Goal: Task Accomplishment & Management: Manage account settings

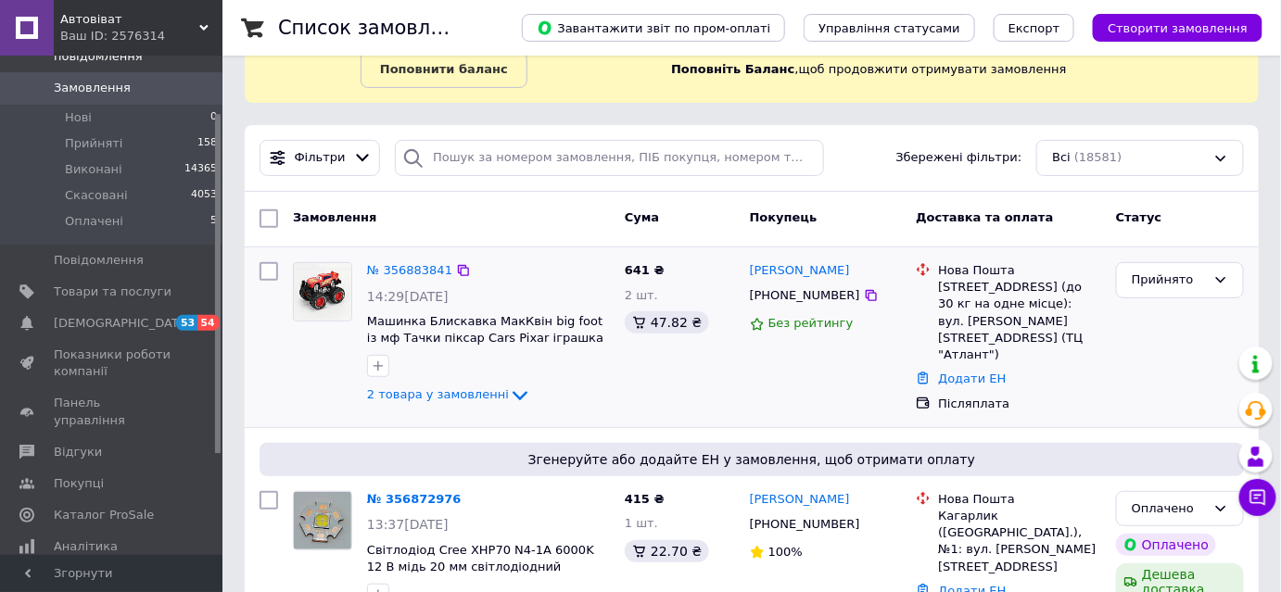
scroll to position [168, 0]
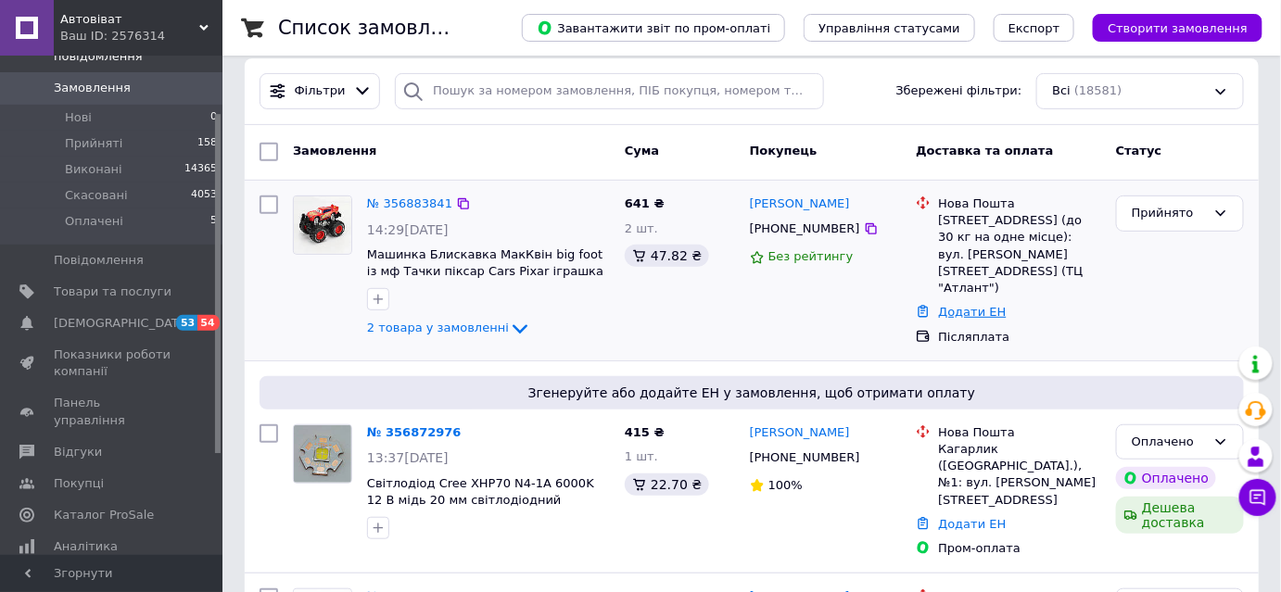
click at [953, 305] on link "Додати ЕН" at bounding box center [972, 312] width 68 height 14
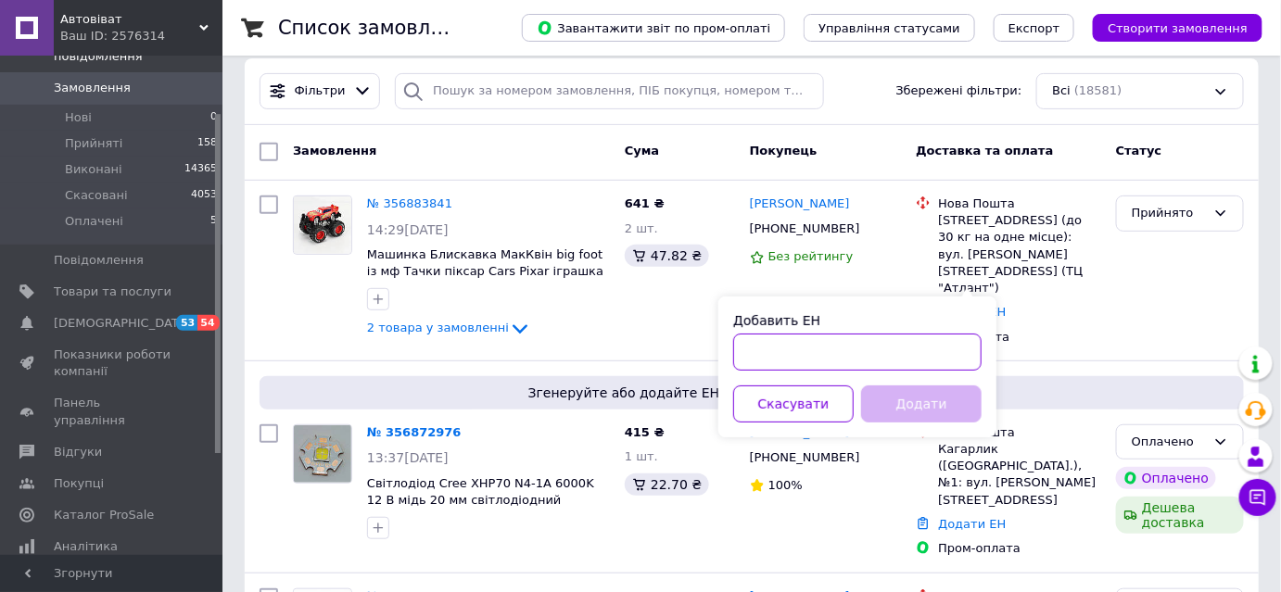
paste input "20451225251889"
type input "20451225251889"
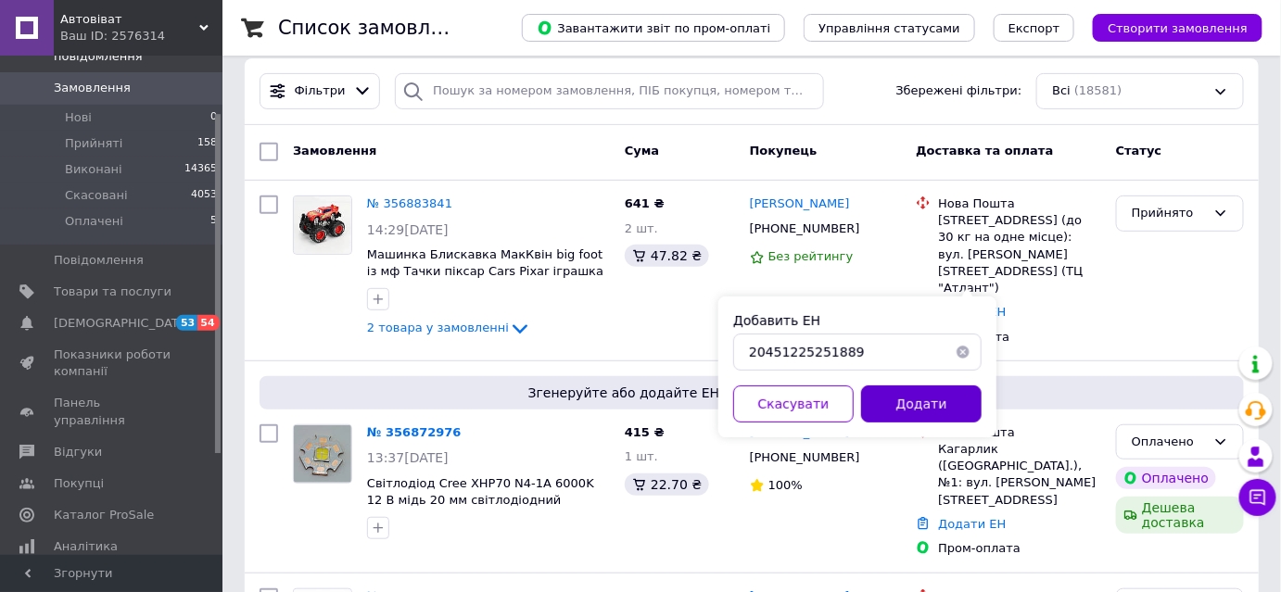
click at [902, 410] on button "Додати" at bounding box center [921, 404] width 120 height 37
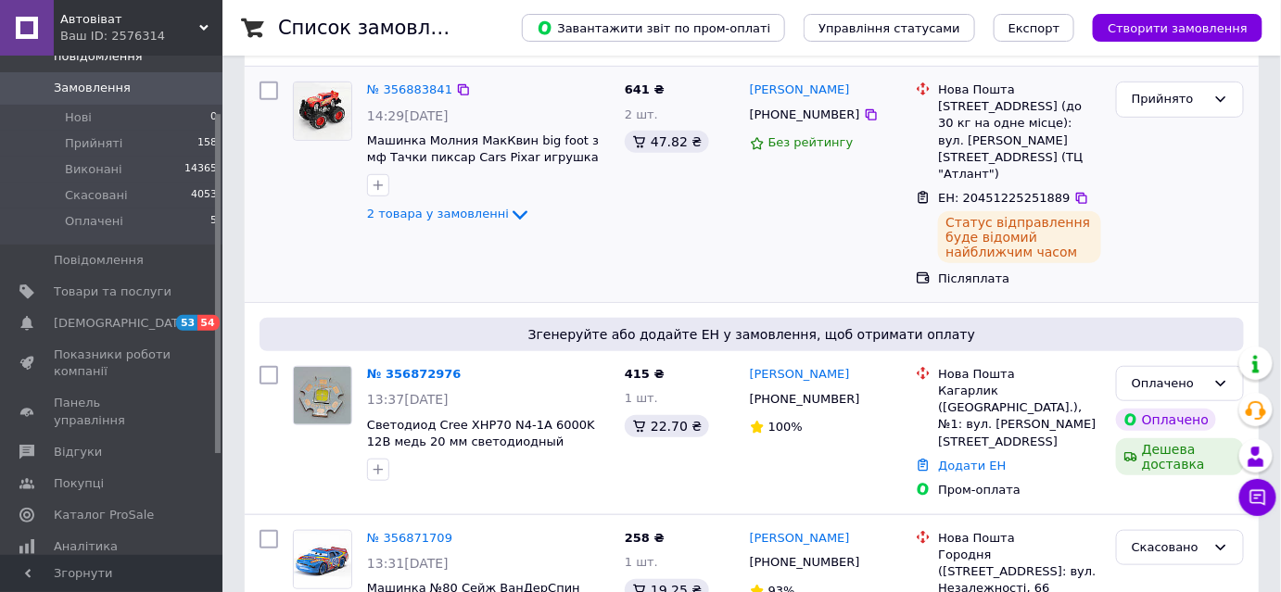
scroll to position [336, 0]
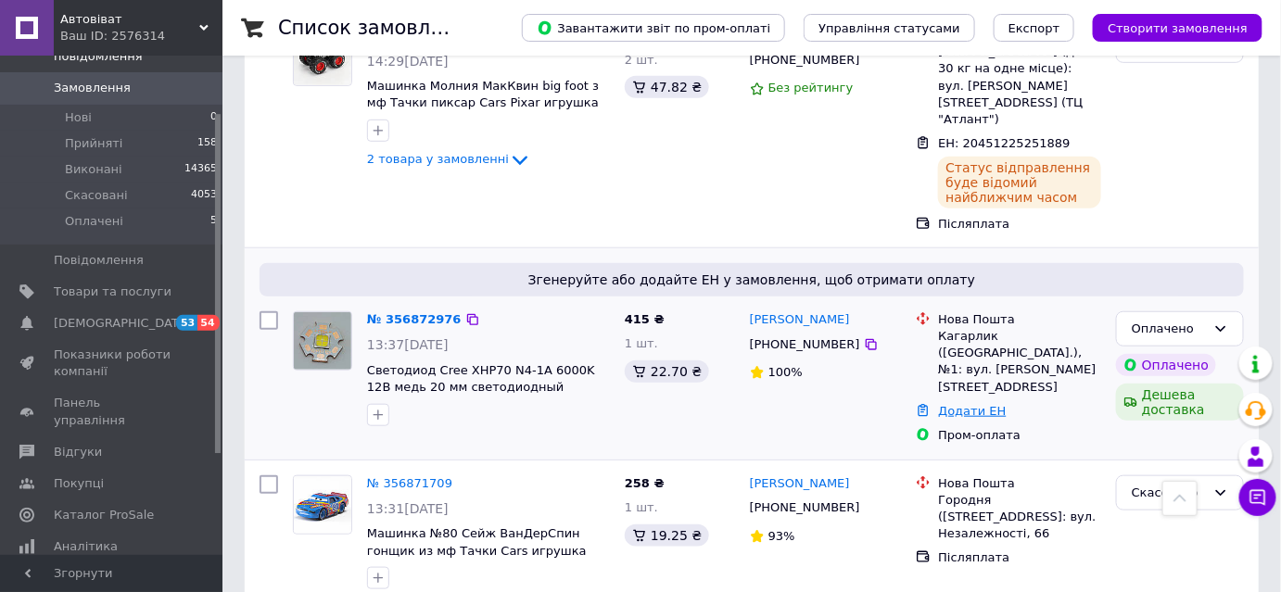
click at [975, 404] on link "Додати ЕН" at bounding box center [972, 411] width 68 height 14
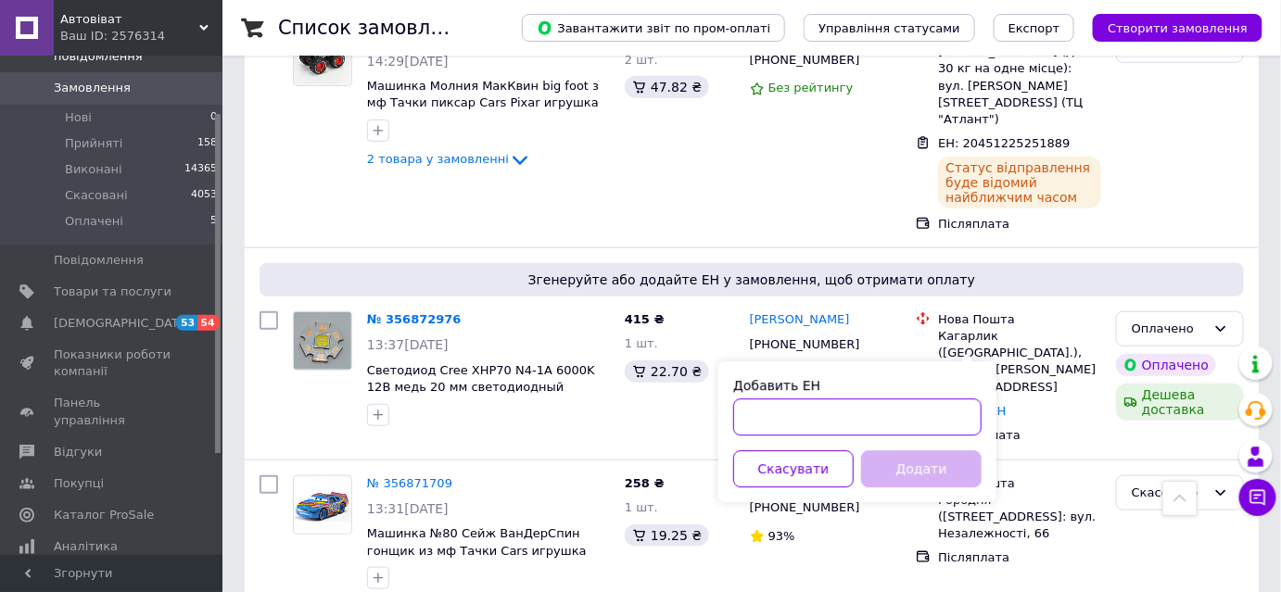
paste input "20451225255541"
type input "20451225255541"
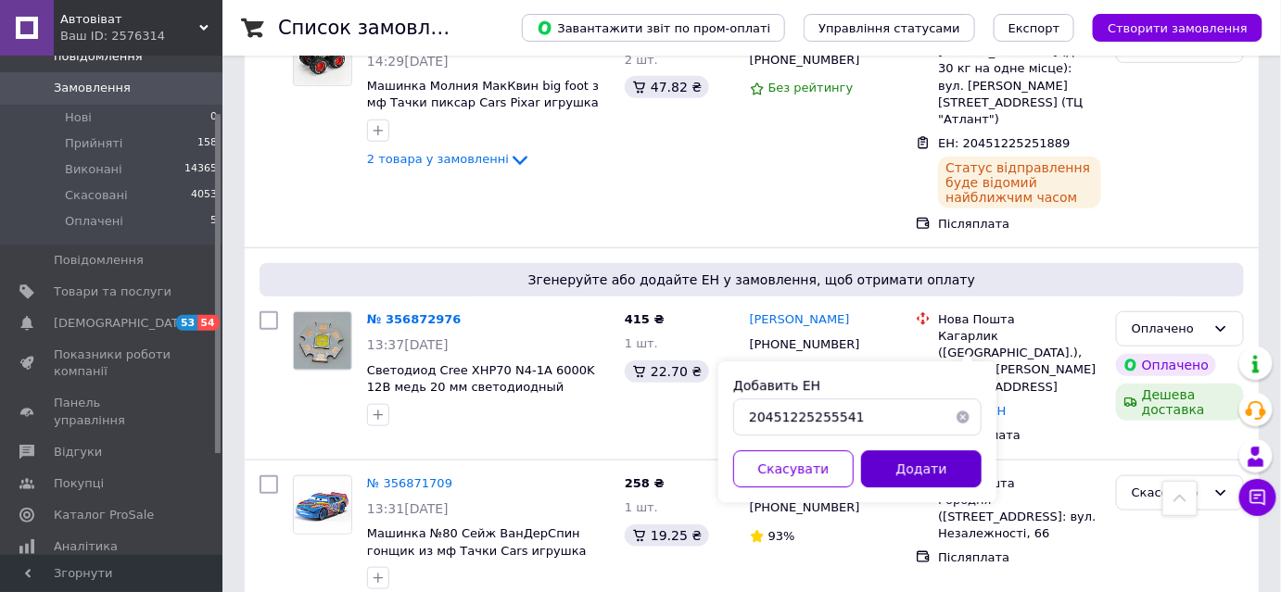
click at [928, 462] on button "Додати" at bounding box center [921, 468] width 120 height 37
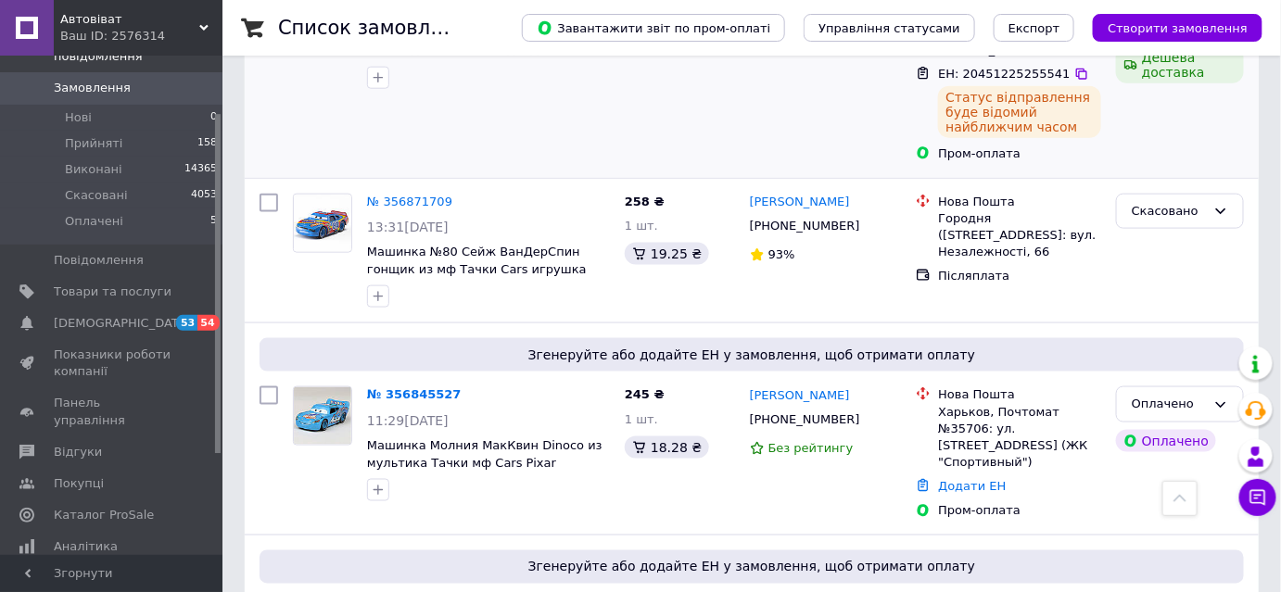
scroll to position [758, 0]
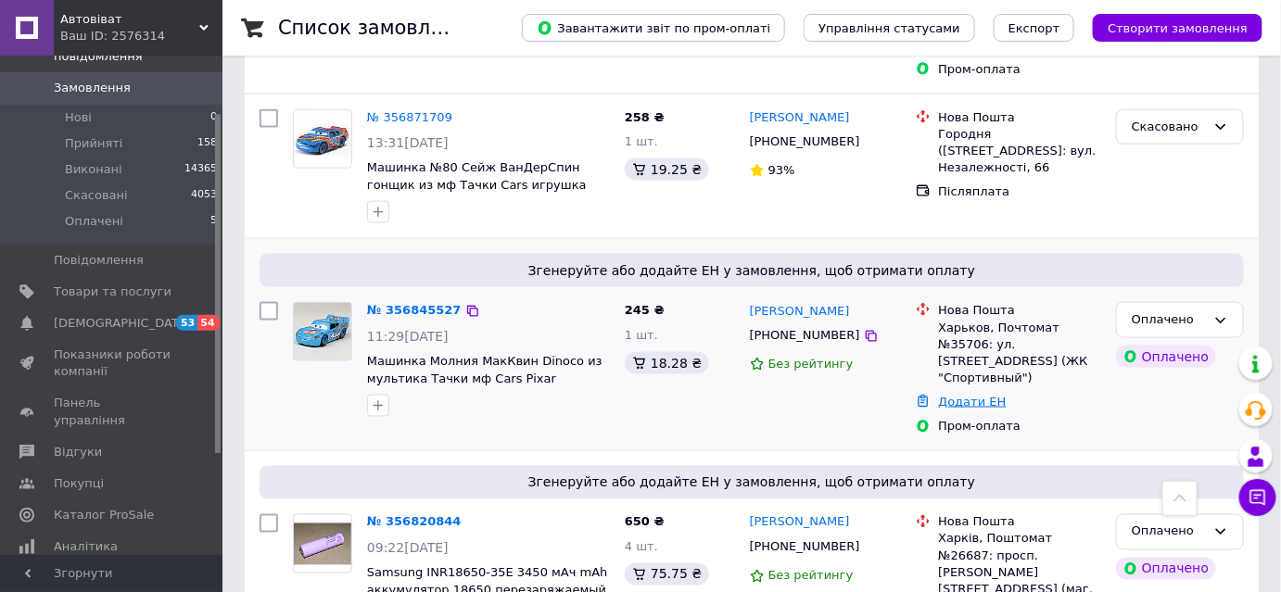
click at [974, 395] on link "Додати ЕН" at bounding box center [972, 402] width 68 height 14
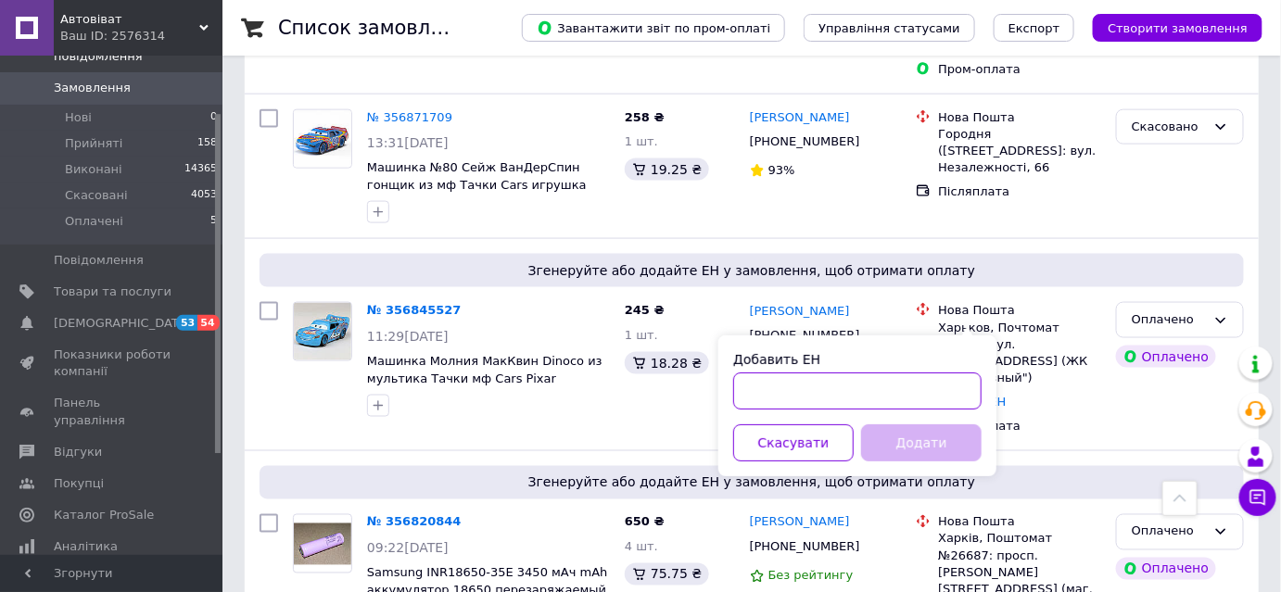
paste input "20451225258058"
type input "20451225258058"
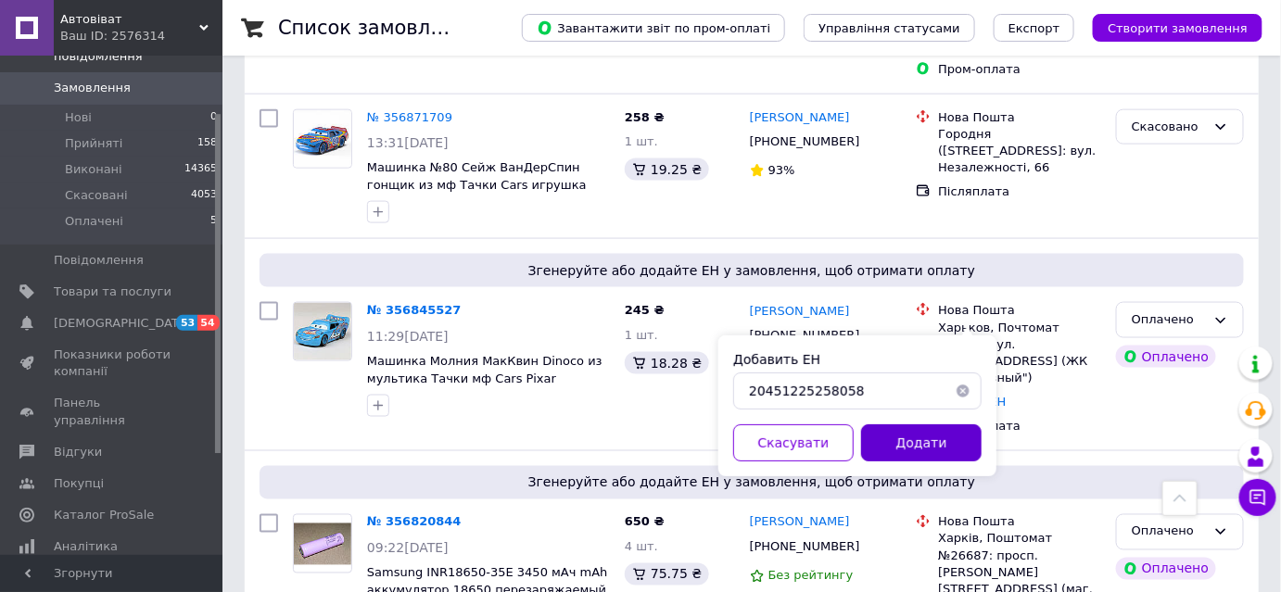
click at [912, 441] on button "Додати" at bounding box center [921, 442] width 120 height 37
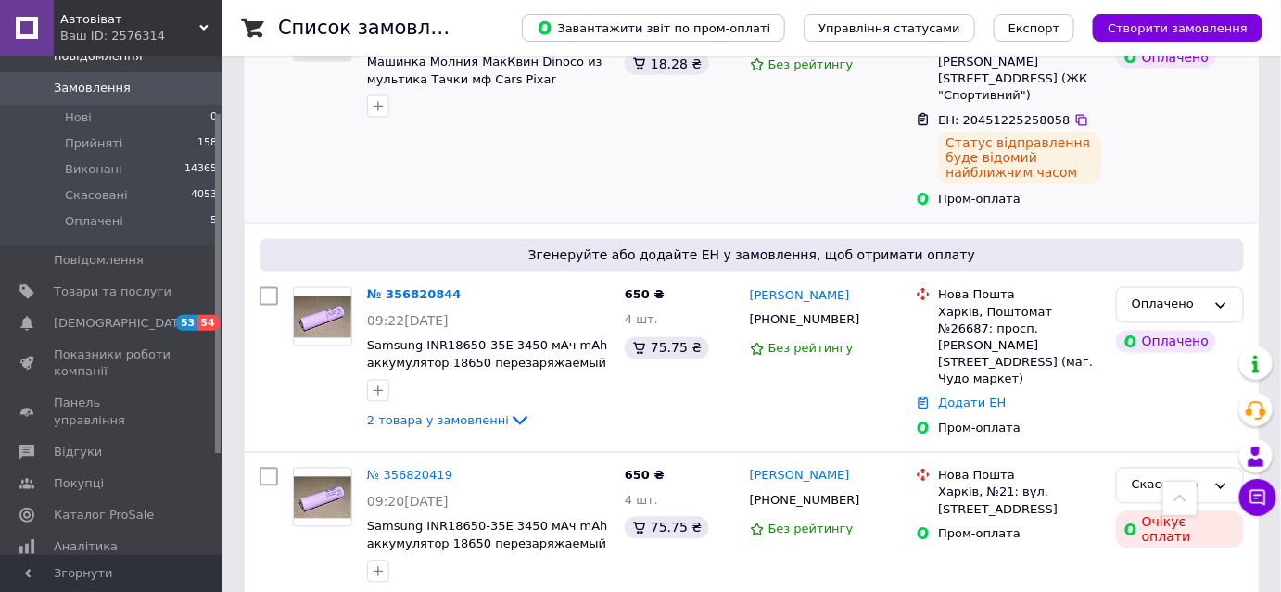
scroll to position [1068, 0]
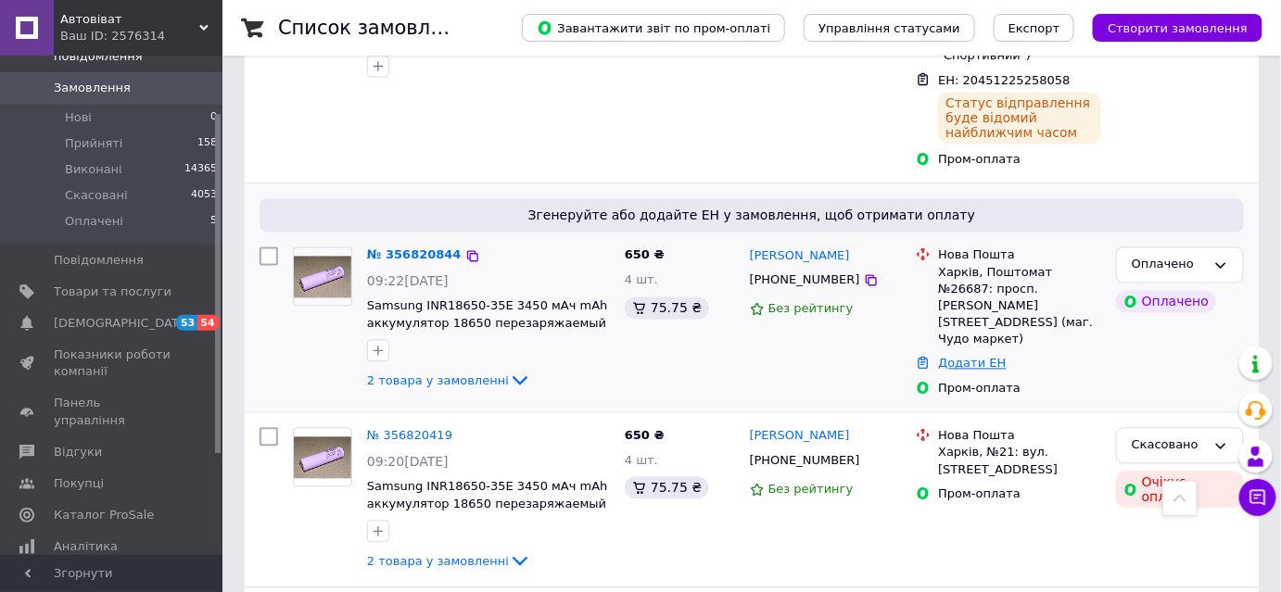
click at [973, 357] on link "Додати ЕН" at bounding box center [972, 364] width 68 height 14
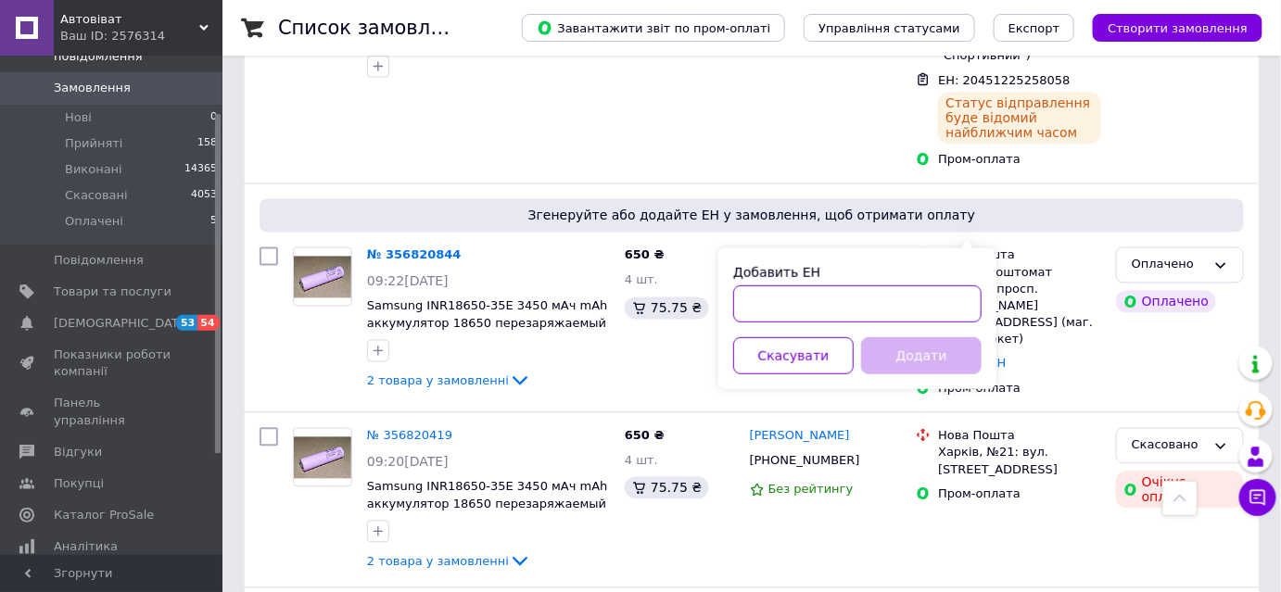
paste input "20451225260661"
type input "20451225260661"
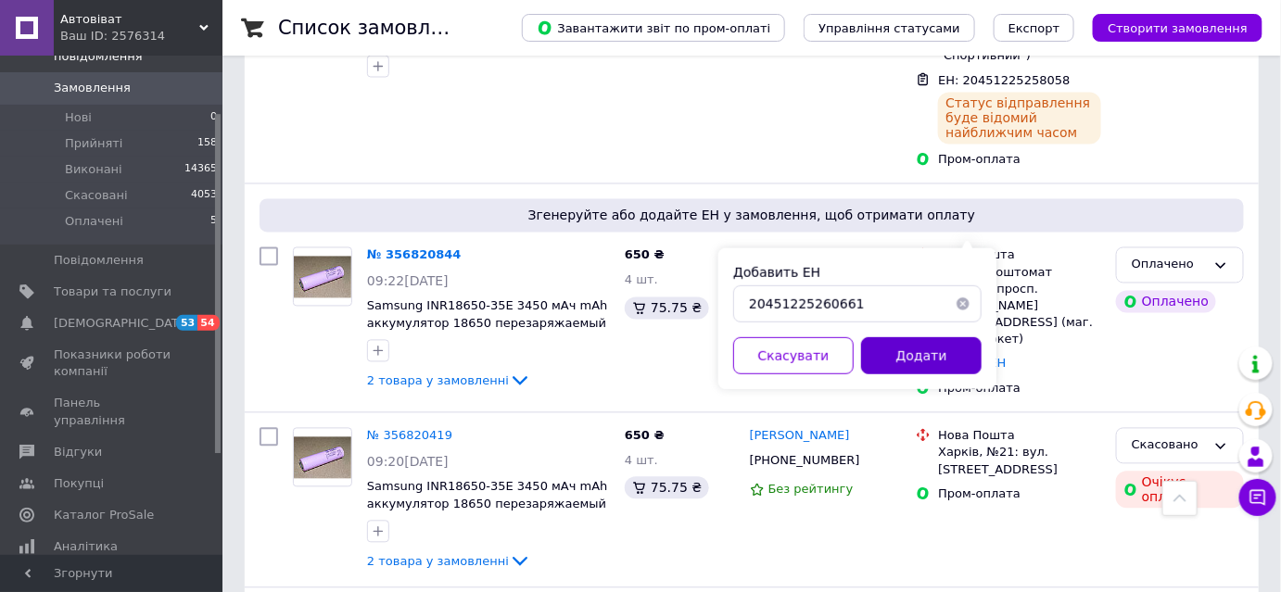
click at [903, 358] on button "Додати" at bounding box center [921, 355] width 120 height 37
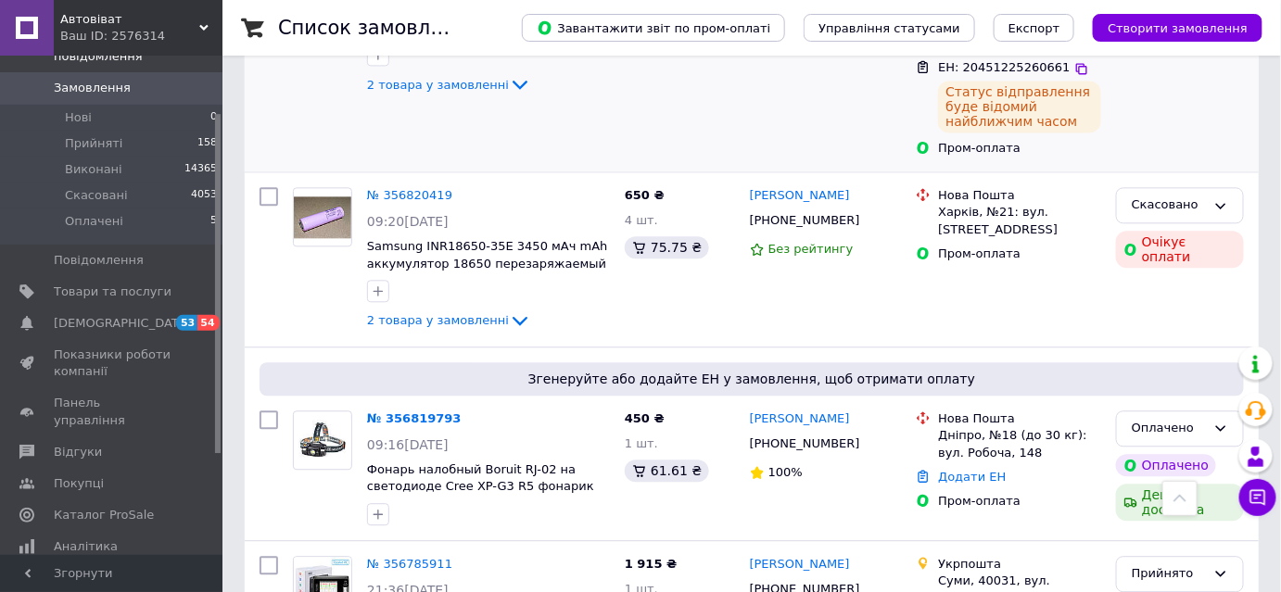
scroll to position [1374, 0]
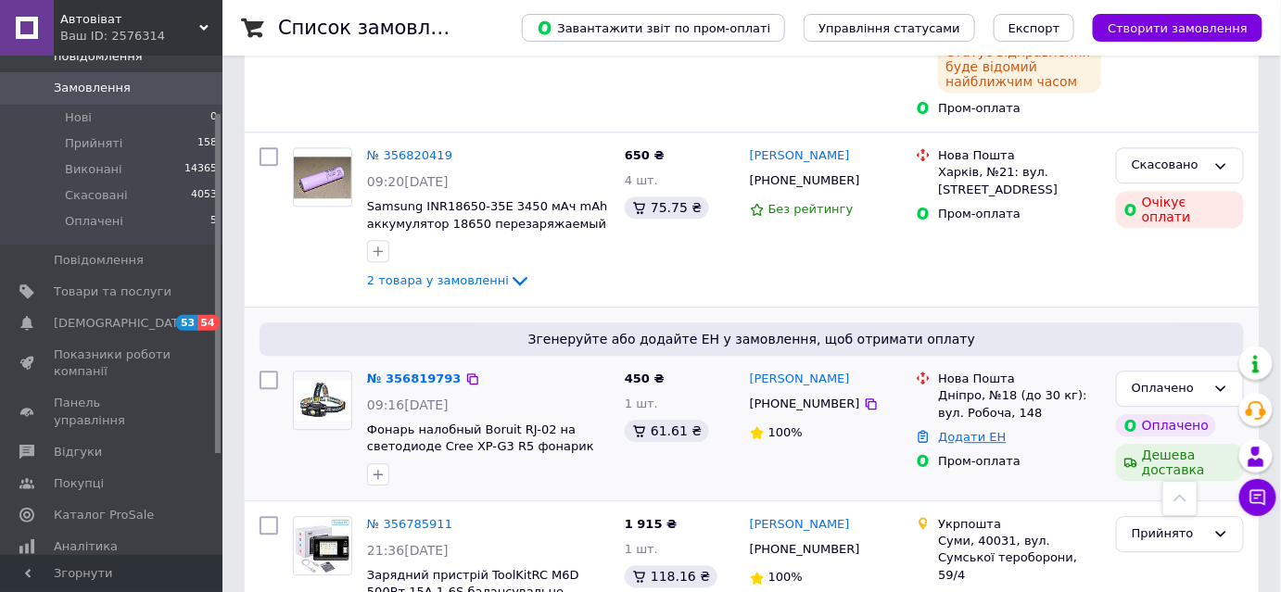
click at [972, 430] on link "Додати ЕН" at bounding box center [972, 437] width 68 height 14
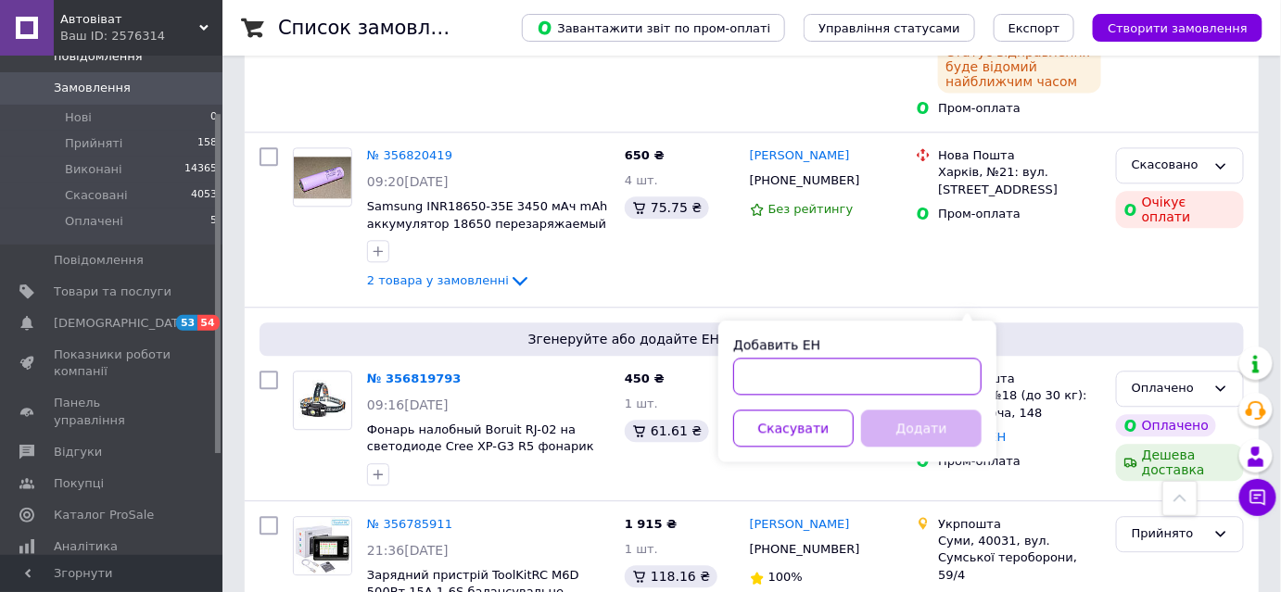
paste input "20451225264291"
type input "20451225264291"
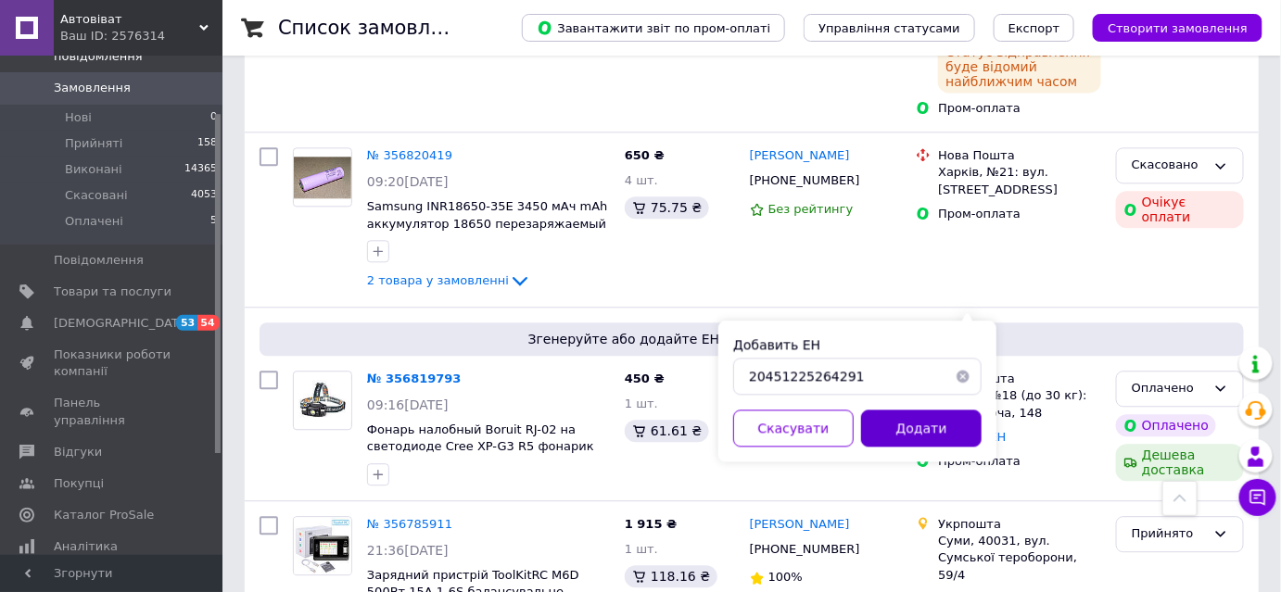
click at [903, 424] on button "Додати" at bounding box center [921, 428] width 120 height 37
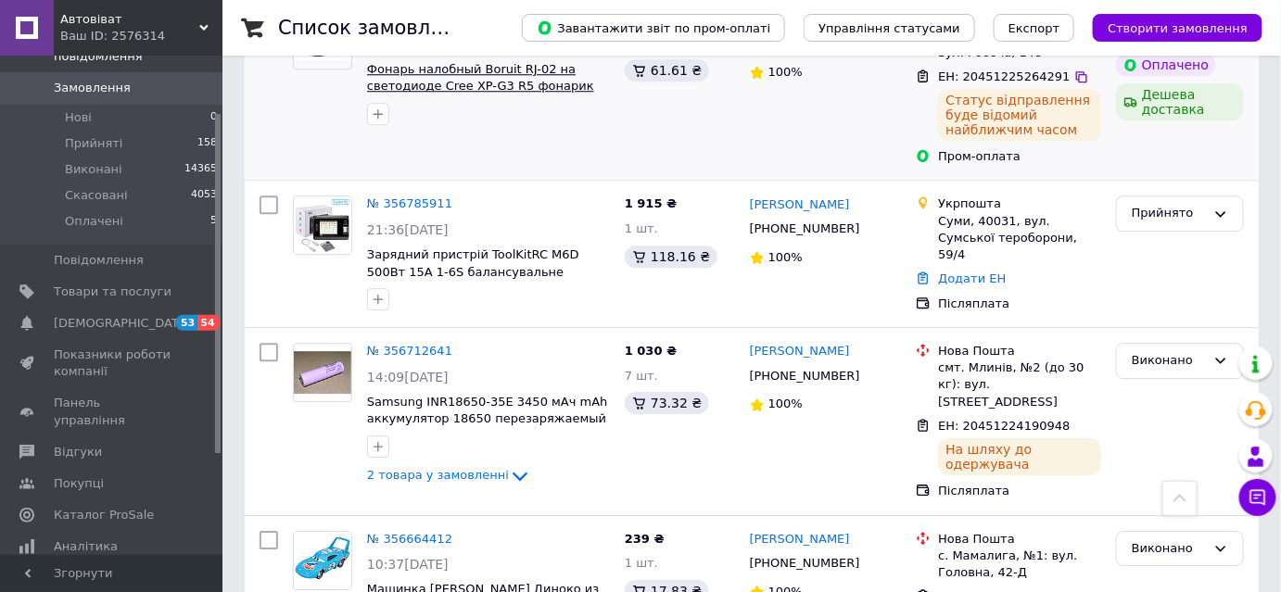
scroll to position [1591, 0]
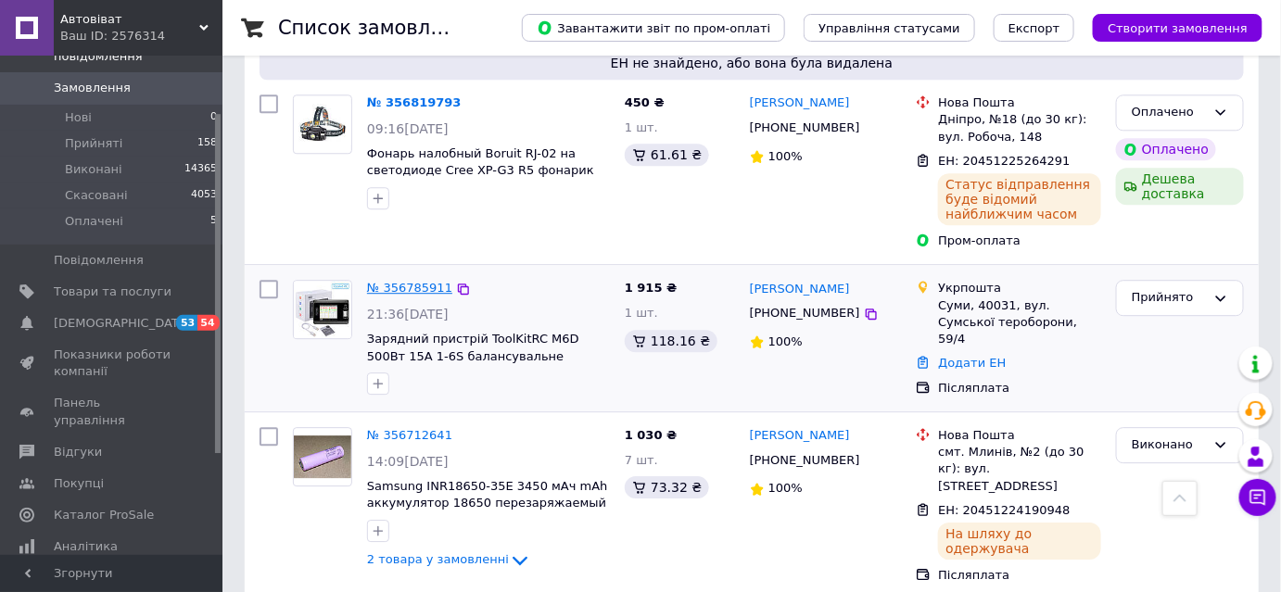
click at [408, 281] on link "№ 356785911" at bounding box center [409, 288] width 85 height 14
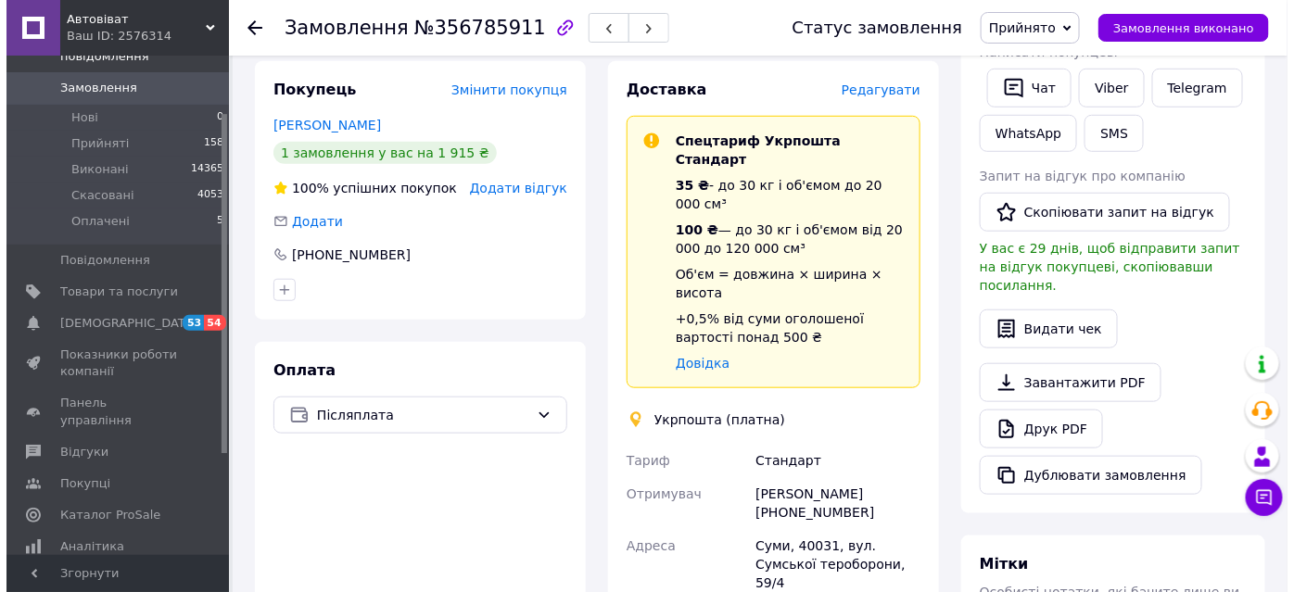
scroll to position [336, 0]
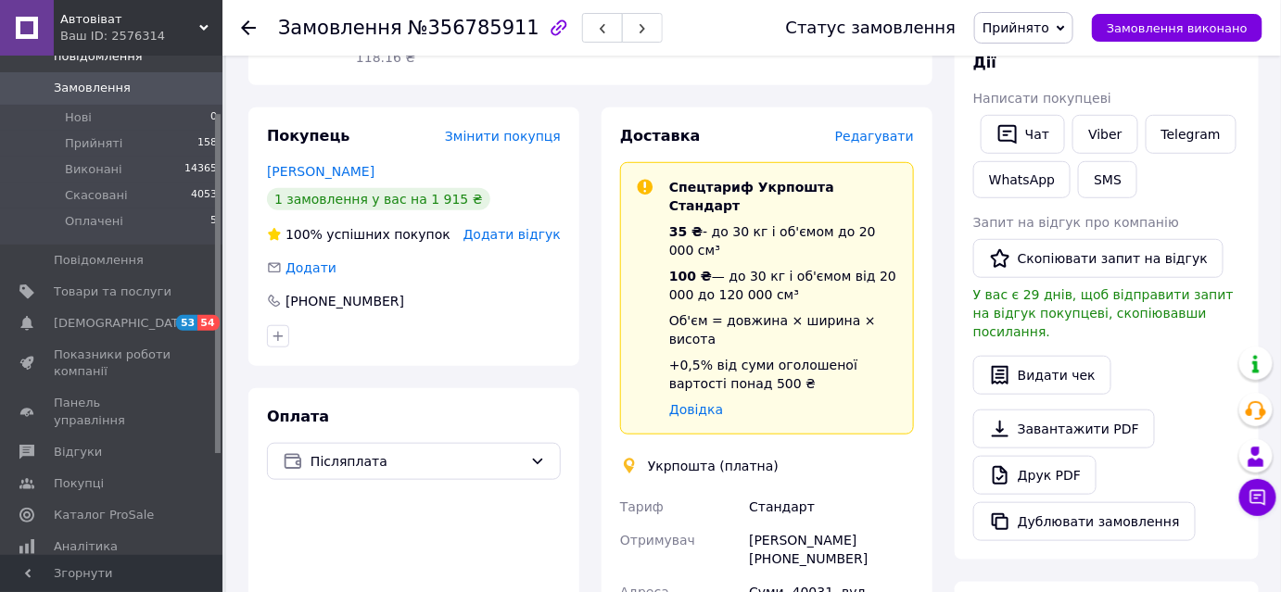
click at [887, 129] on span "Редагувати" at bounding box center [874, 136] width 79 height 15
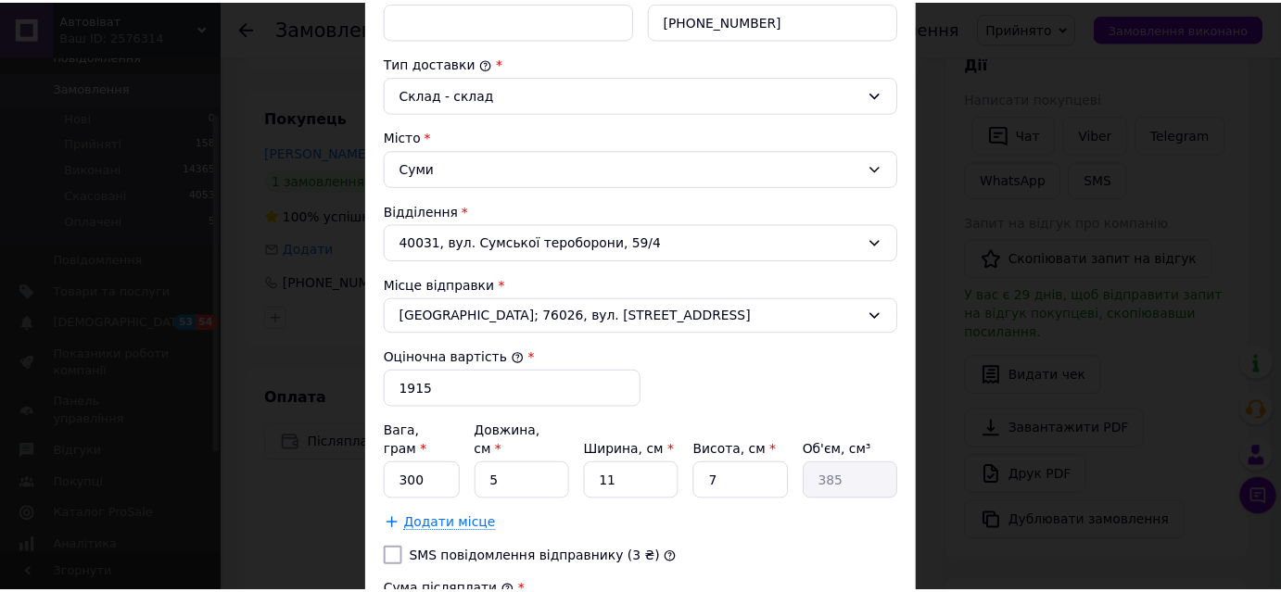
scroll to position [709, 0]
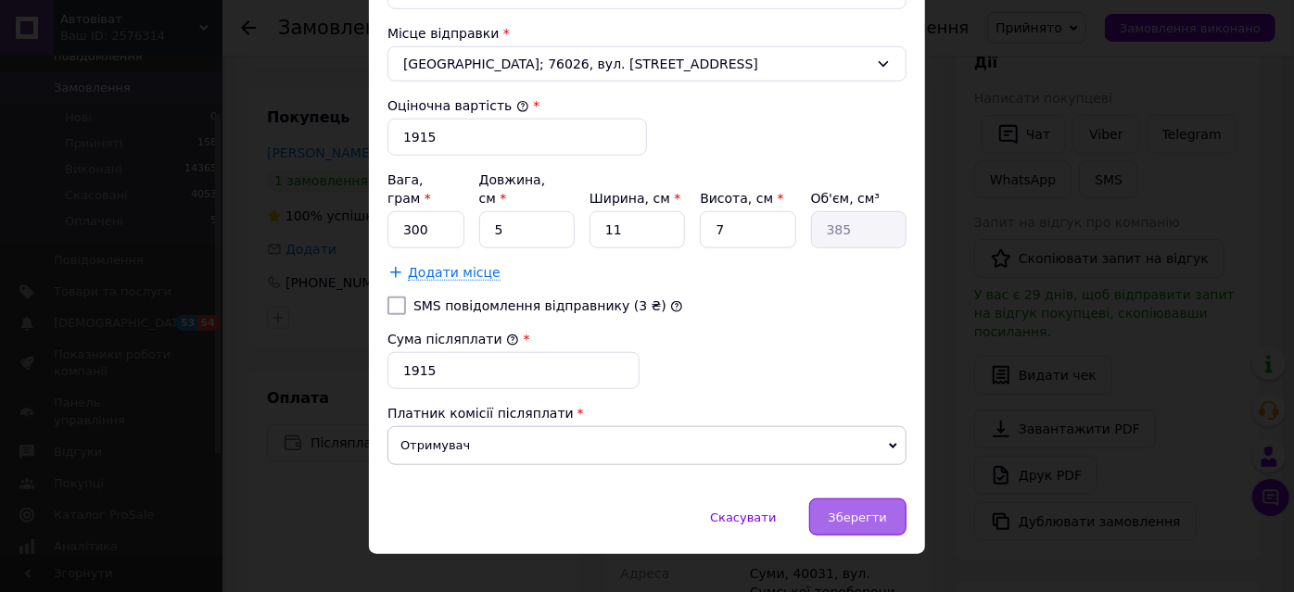
click at [867, 511] on span "Зберегти" at bounding box center [858, 518] width 58 height 14
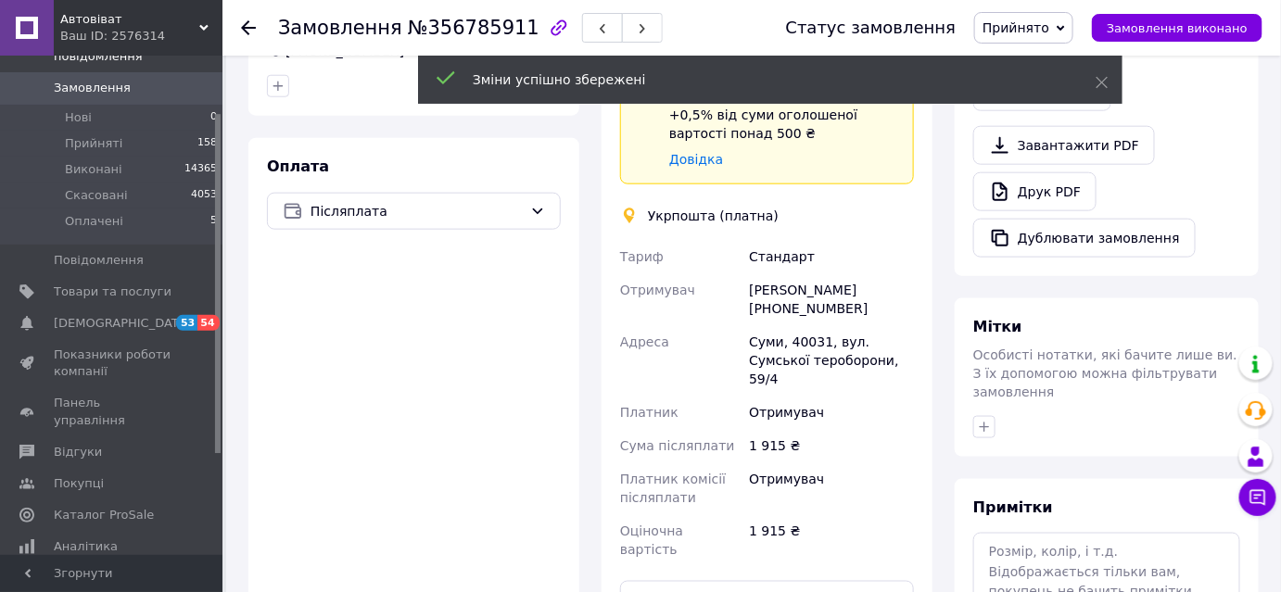
scroll to position [674, 0]
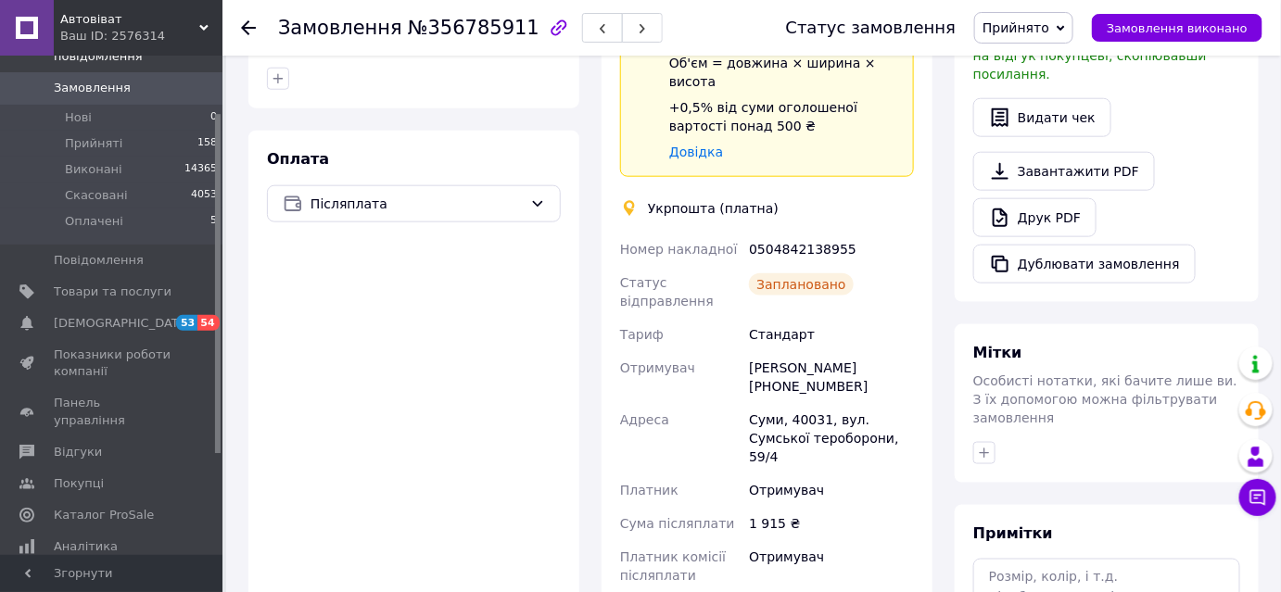
scroll to position [505, 0]
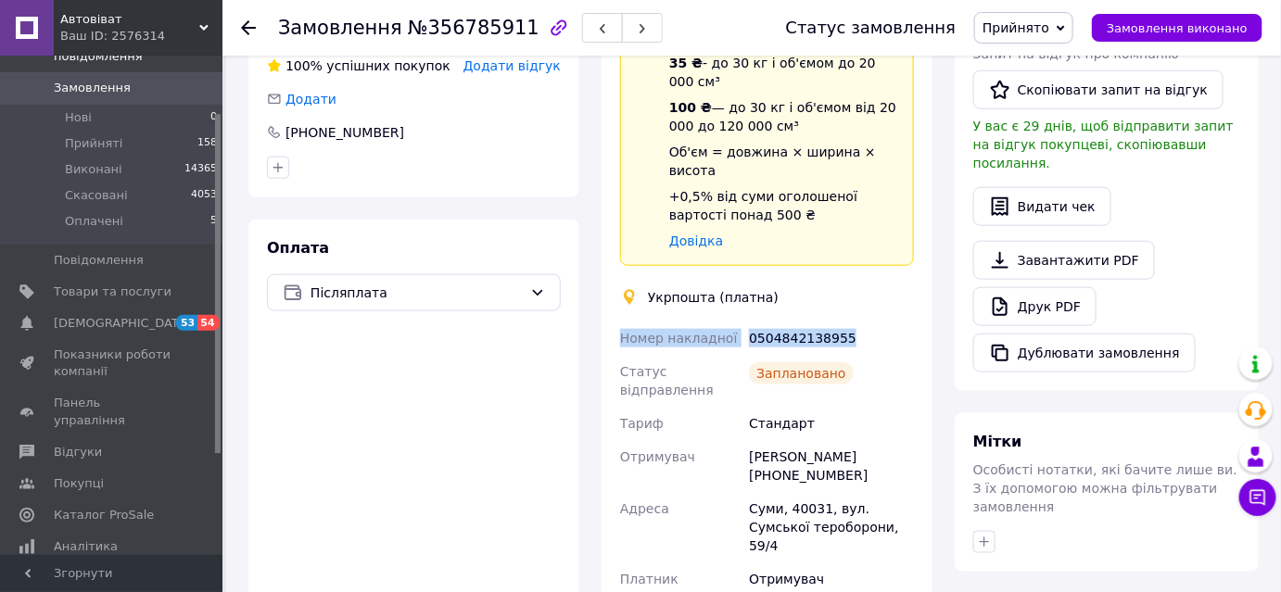
drag, startPoint x: 617, startPoint y: 247, endPoint x: 847, endPoint y: 236, distance: 230.1
click at [847, 322] on div "Номер накладної 0504842138955 Статус відправлення Заплановано Тариф Стандарт От…" at bounding box center [766, 553] width 301 height 463
copy div "Номер накладної 0504842138955"
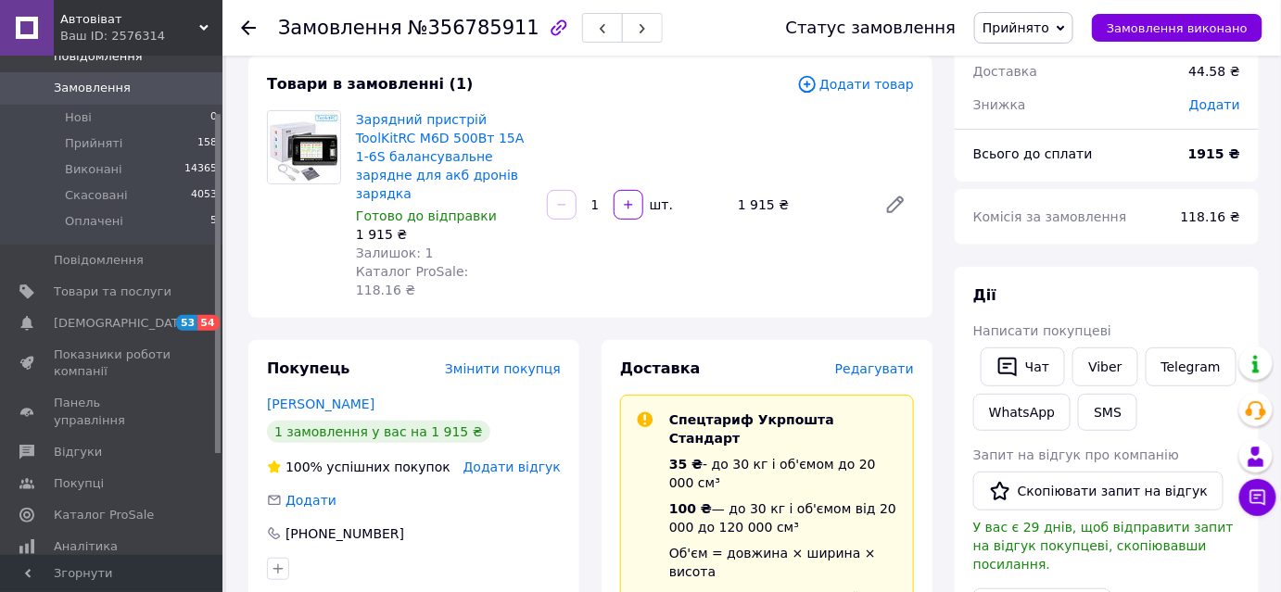
scroll to position [0, 0]
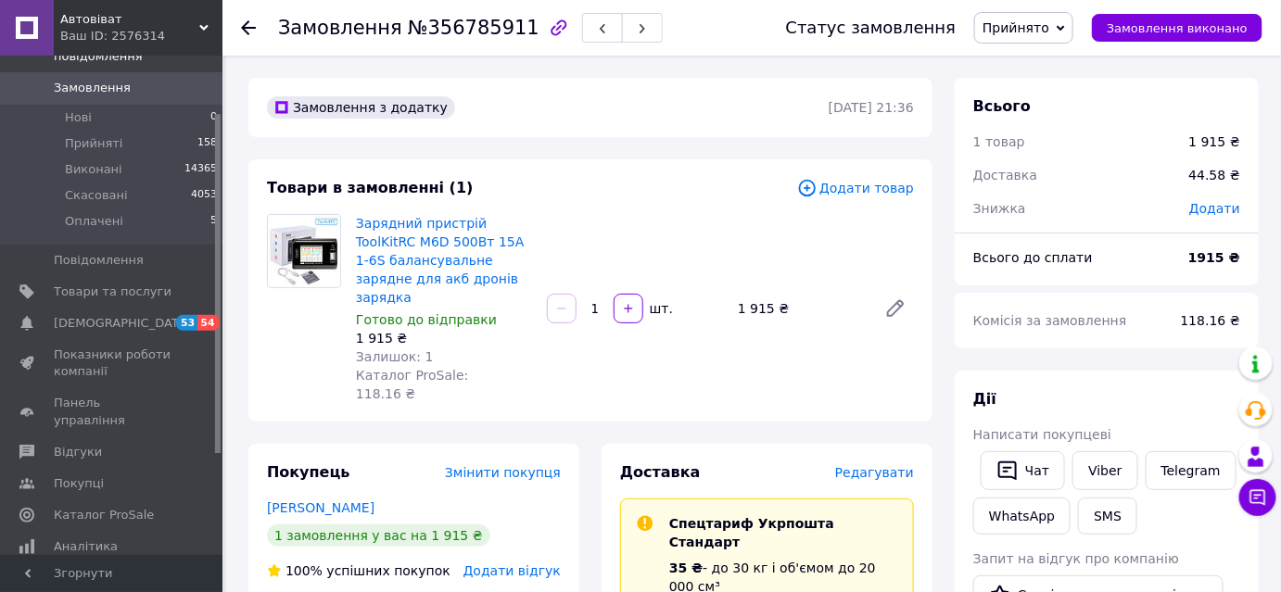
click at [108, 80] on span "Замовлення" at bounding box center [92, 88] width 77 height 17
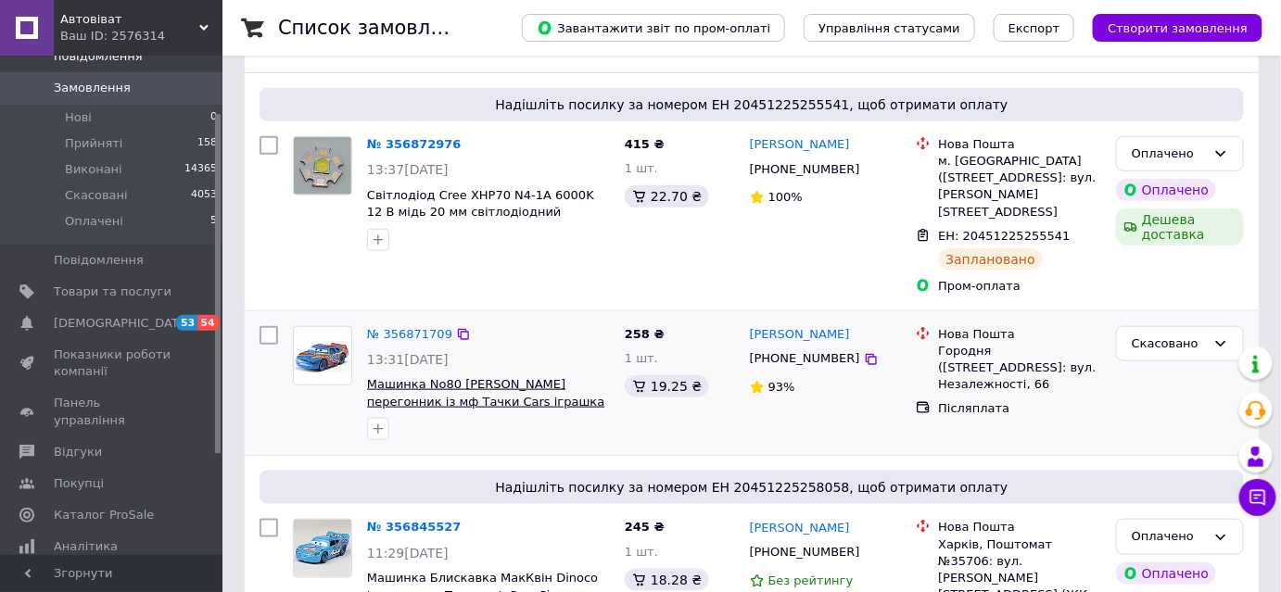
scroll to position [589, 0]
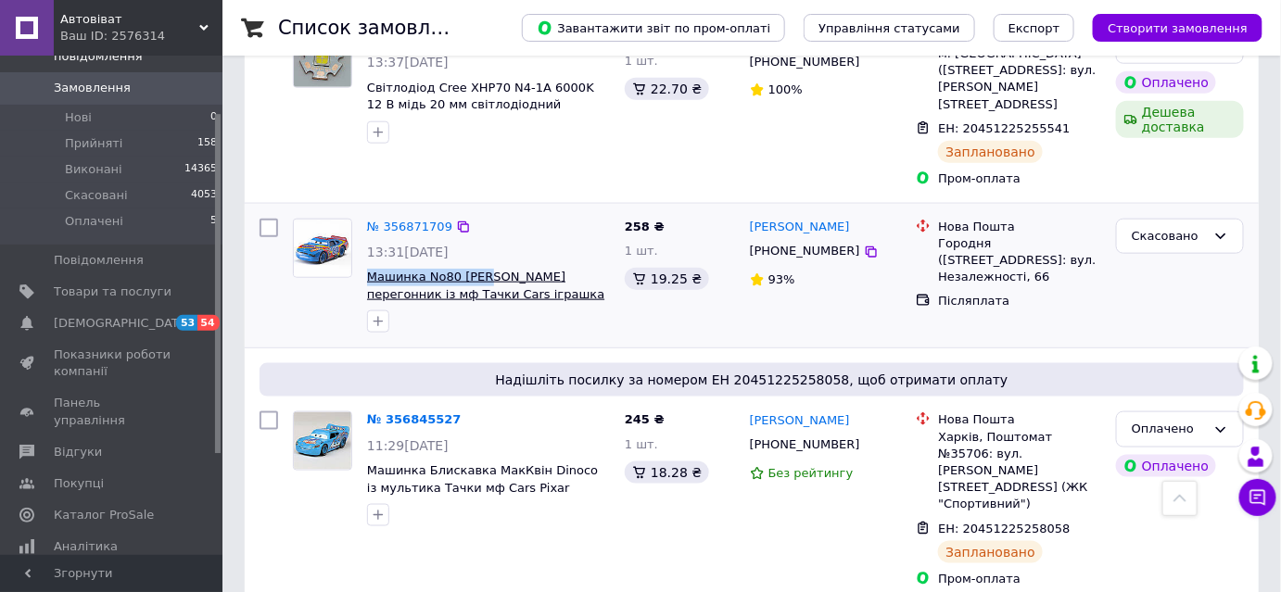
drag, startPoint x: 365, startPoint y: 211, endPoint x: 482, endPoint y: 208, distance: 116.8
click at [482, 211] on div "№ 356871709 13:31[DATE] Машинка No80 Сейж ВанДерСпин перегонник із мф Тачки Car…" at bounding box center [489, 276] width 258 height 130
copy span "Машинка No80 Сейж"
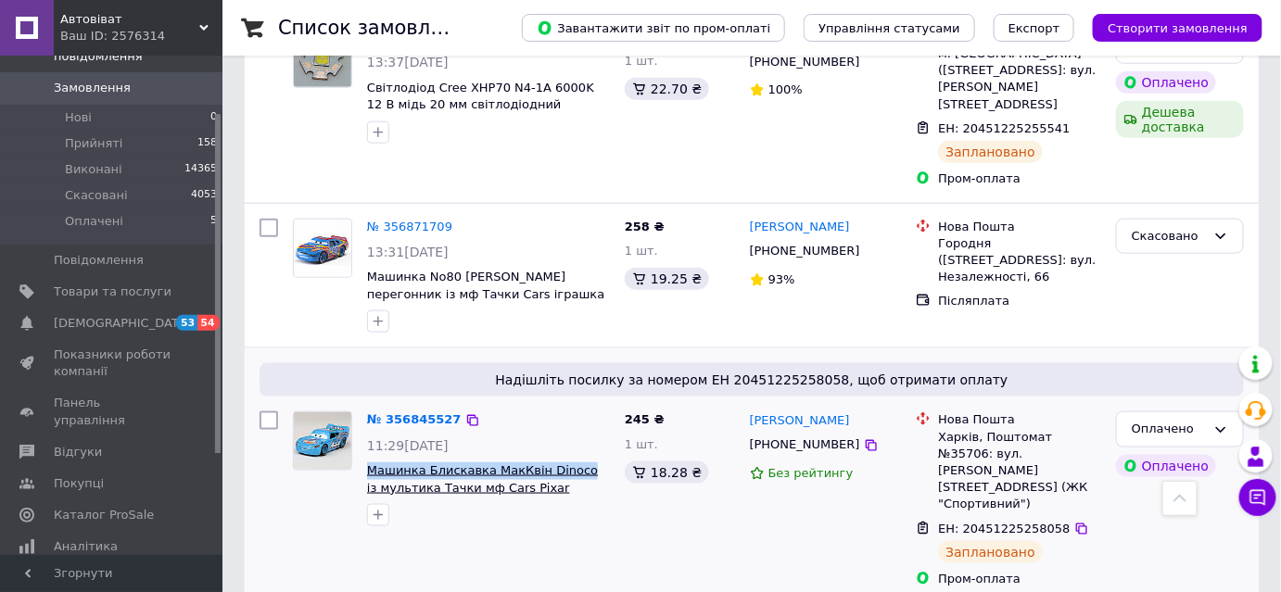
drag, startPoint x: 365, startPoint y: 403, endPoint x: 569, endPoint y: 406, distance: 203.9
click at [569, 406] on div "№ 356845527 11:29[DATE] Машинка Блискавка МакКвін Dinoco із мультика Тачки мф C…" at bounding box center [489, 469] width 258 height 130
copy span "Машинка Блискавка МакКвін Dinoco"
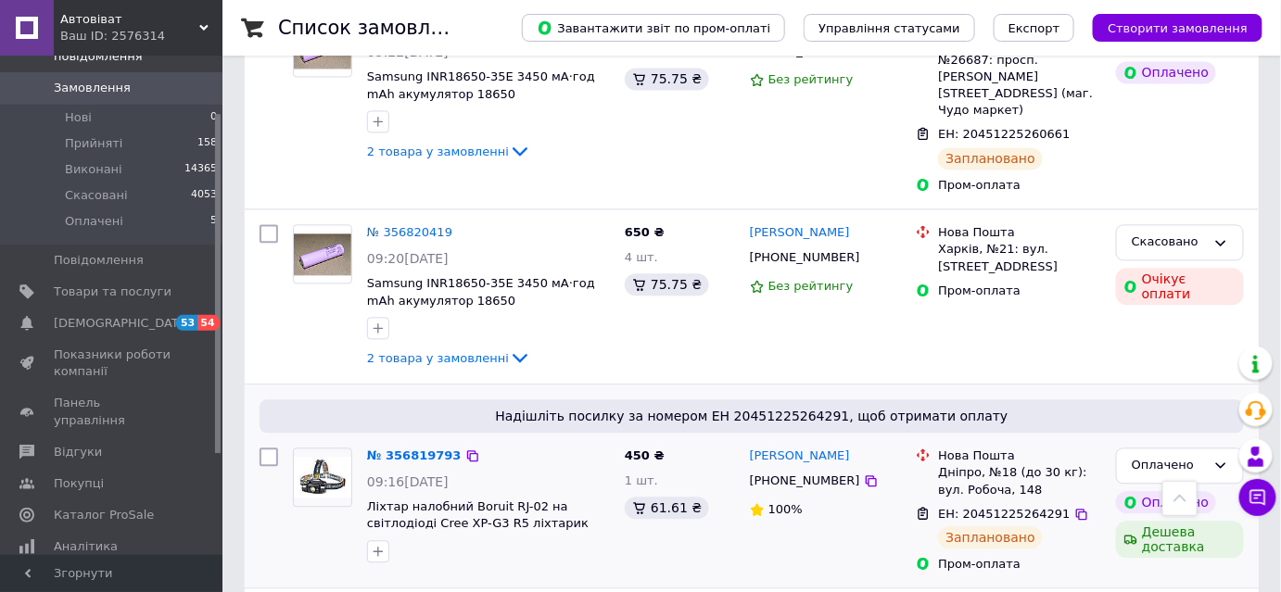
scroll to position [1263, 0]
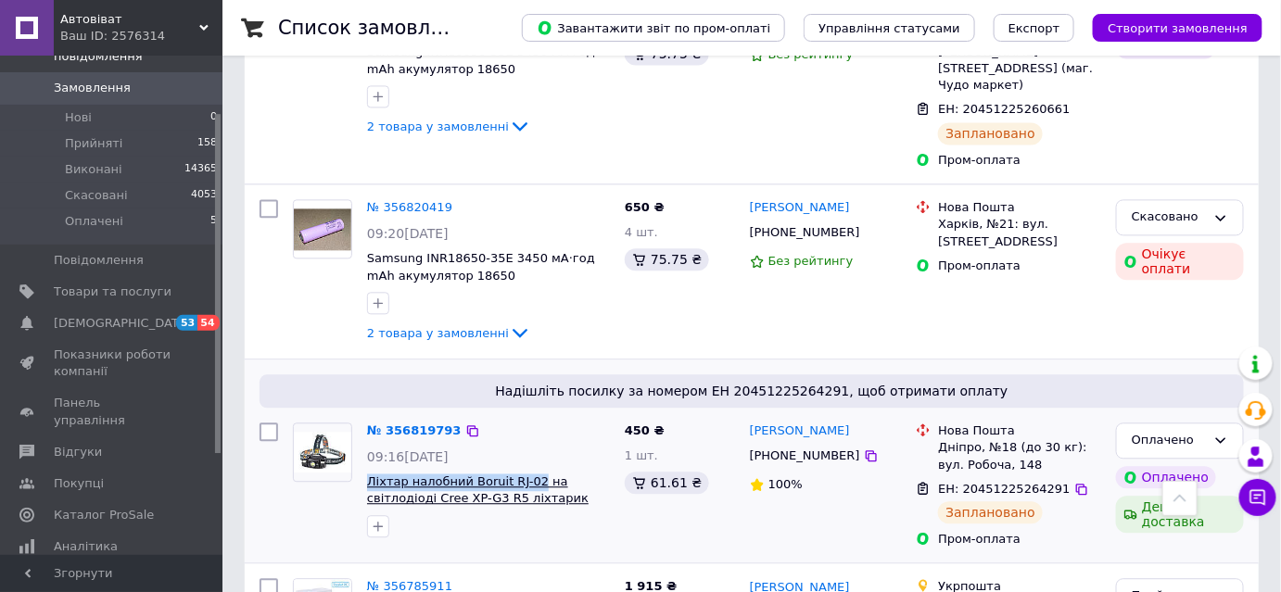
drag, startPoint x: 363, startPoint y: 349, endPoint x: 525, endPoint y: 345, distance: 162.2
click at [525, 415] on div "№ 356819793 09:16[DATE] Ліхтар налобний Boruit RJ-02 на світлодіоді Cree XP-G3 …" at bounding box center [489, 480] width 258 height 130
copy span "Ліхтар налобний Boruit RJ-02"
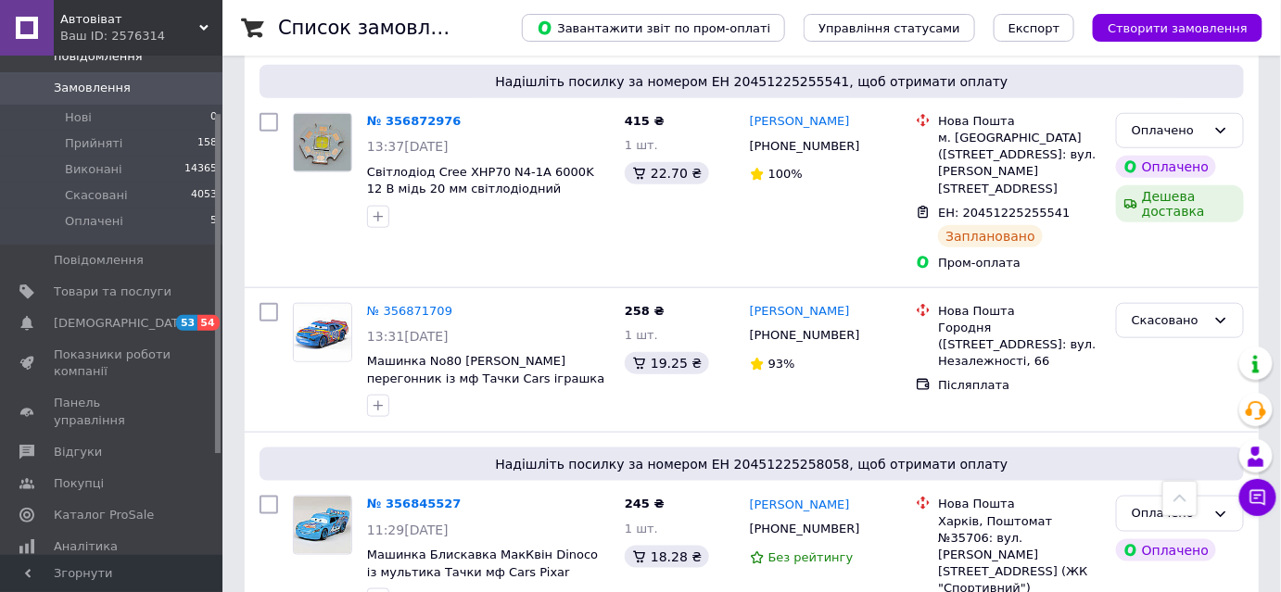
scroll to position [336, 0]
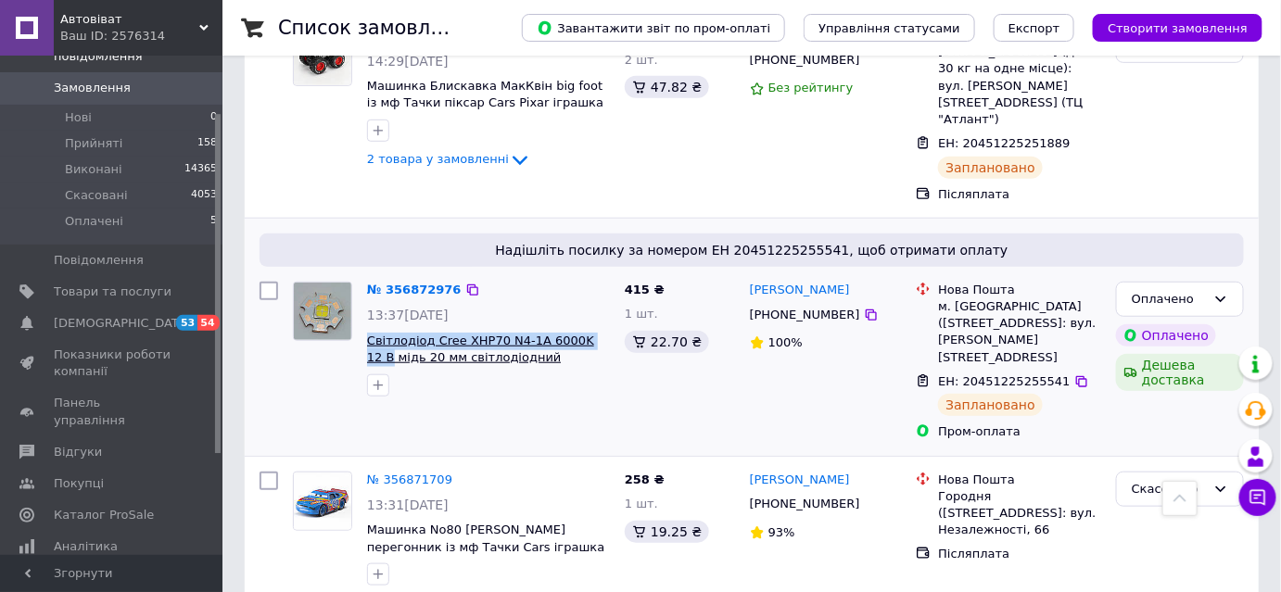
drag, startPoint x: 364, startPoint y: 308, endPoint x: 590, endPoint y: 308, distance: 226.1
click at [590, 308] on div "№ 356872976 13:37[DATE] Світлодіод Cree XHP70 N4-1A 6000K 12 В мідь 20 мм світл…" at bounding box center [489, 339] width 258 height 130
copy span "Світлодіод Cree XHP70 N4-1A 6000K 12 В"
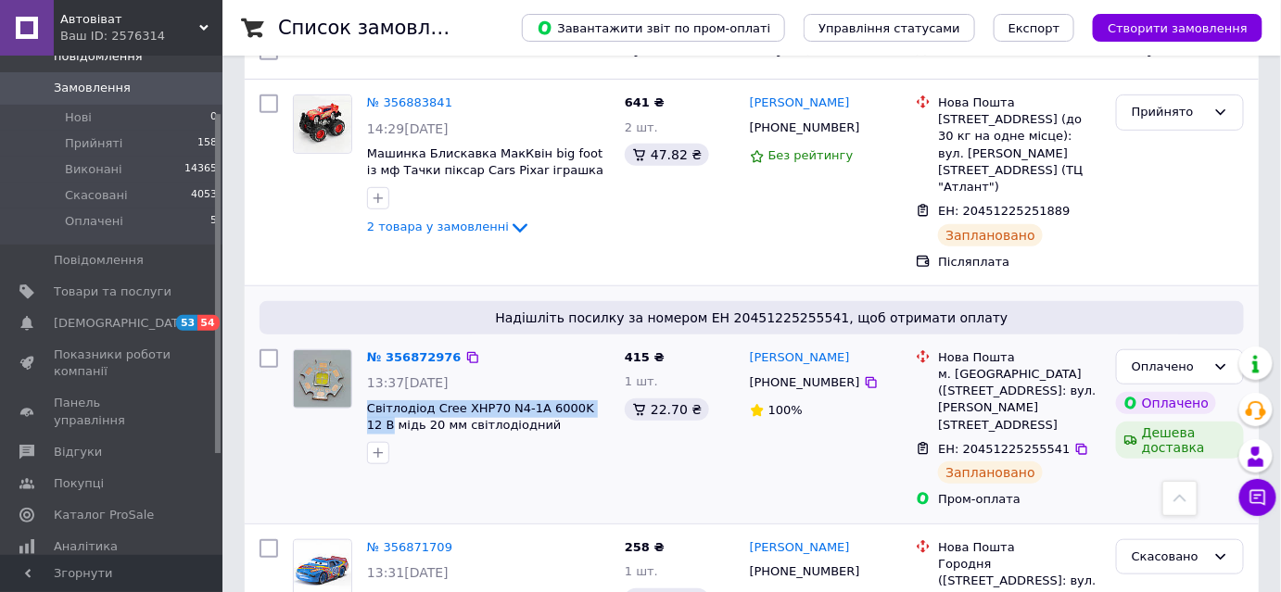
scroll to position [168, 0]
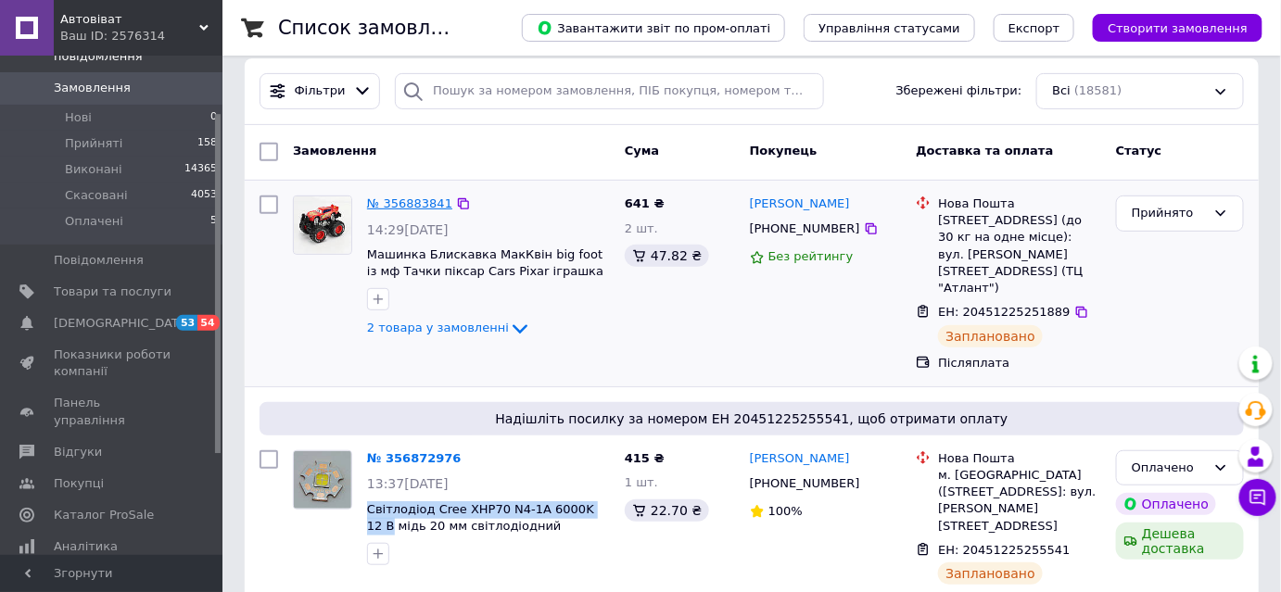
click at [407, 200] on link "№ 356883841" at bounding box center [409, 203] width 85 height 14
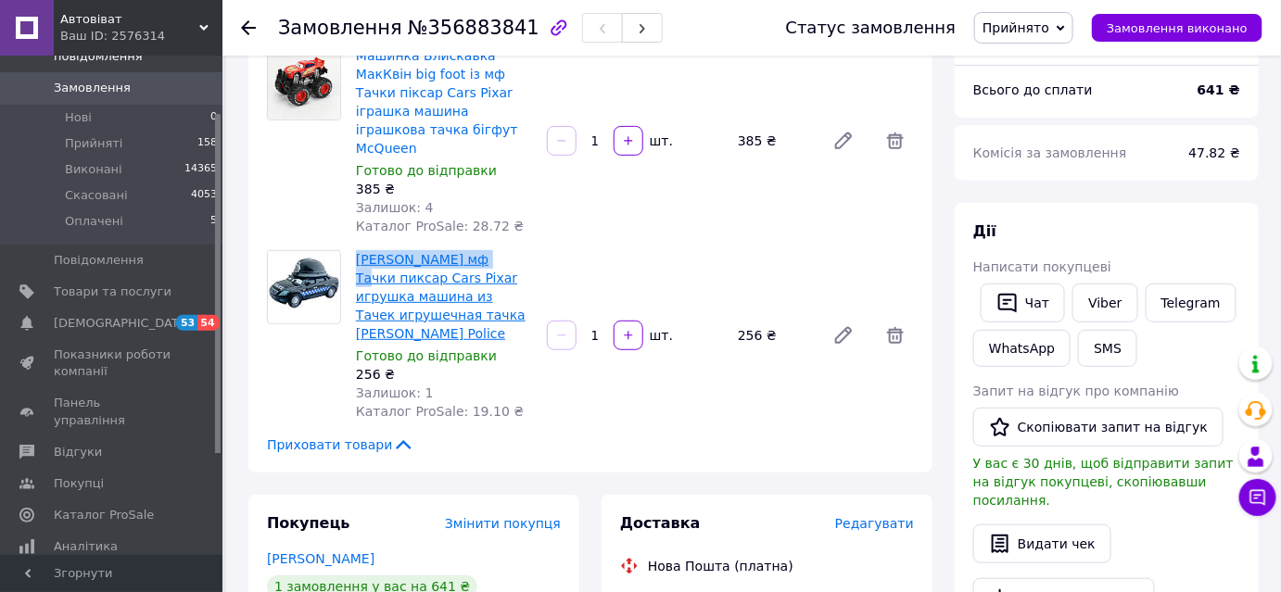
drag, startPoint x: 353, startPoint y: 237, endPoint x: 489, endPoint y: 244, distance: 136.4
click at [489, 247] on div "Машинка [PERSON_NAME] мф Тачки пиксар Cars Pixar игрушка машина из Тачек игруше…" at bounding box center [443, 336] width 191 height 178
copy link "[PERSON_NAME]"
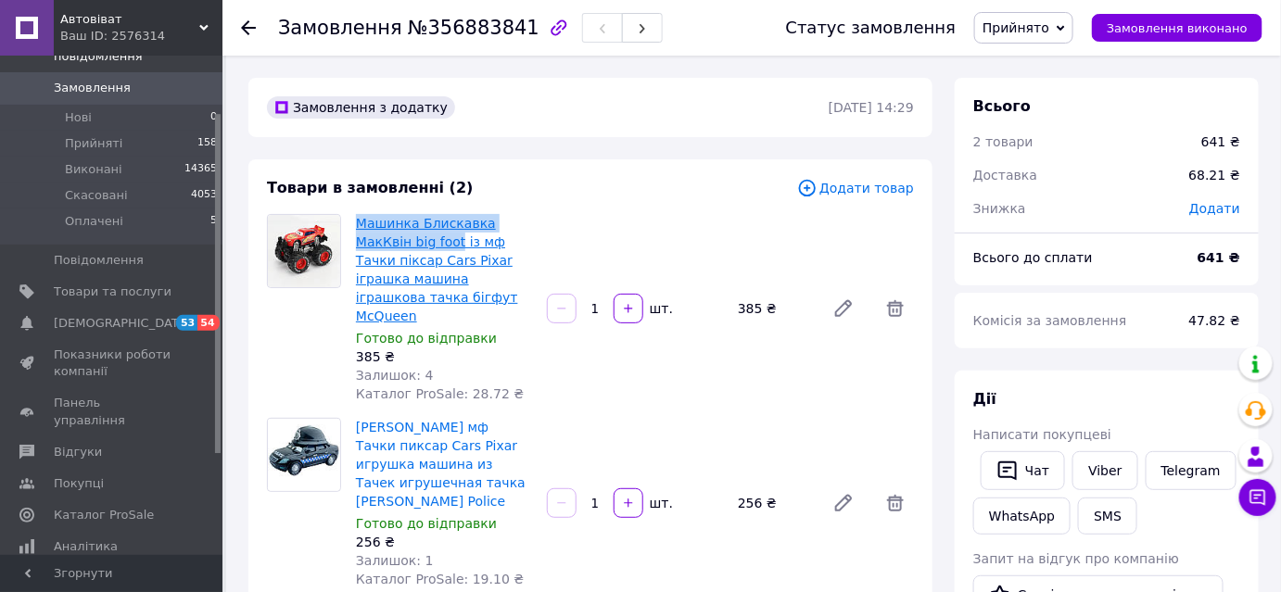
drag, startPoint x: 354, startPoint y: 223, endPoint x: 400, endPoint y: 236, distance: 48.1
click at [400, 236] on div "Машинка Блискавка МакКвін big foot із мф Тачки піксар Cars Pixar іграшка машина…" at bounding box center [443, 308] width 191 height 196
copy link "Машинка Блискавка МакКвін big foot"
click at [82, 80] on span "Замовлення" at bounding box center [92, 88] width 77 height 17
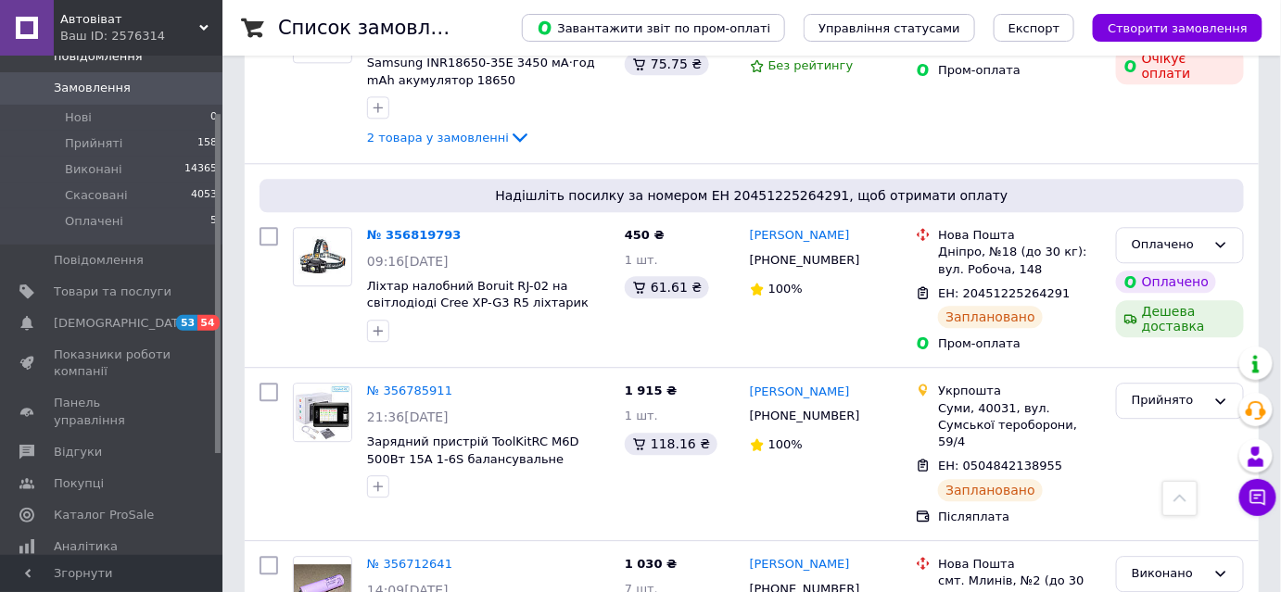
scroll to position [1496, 0]
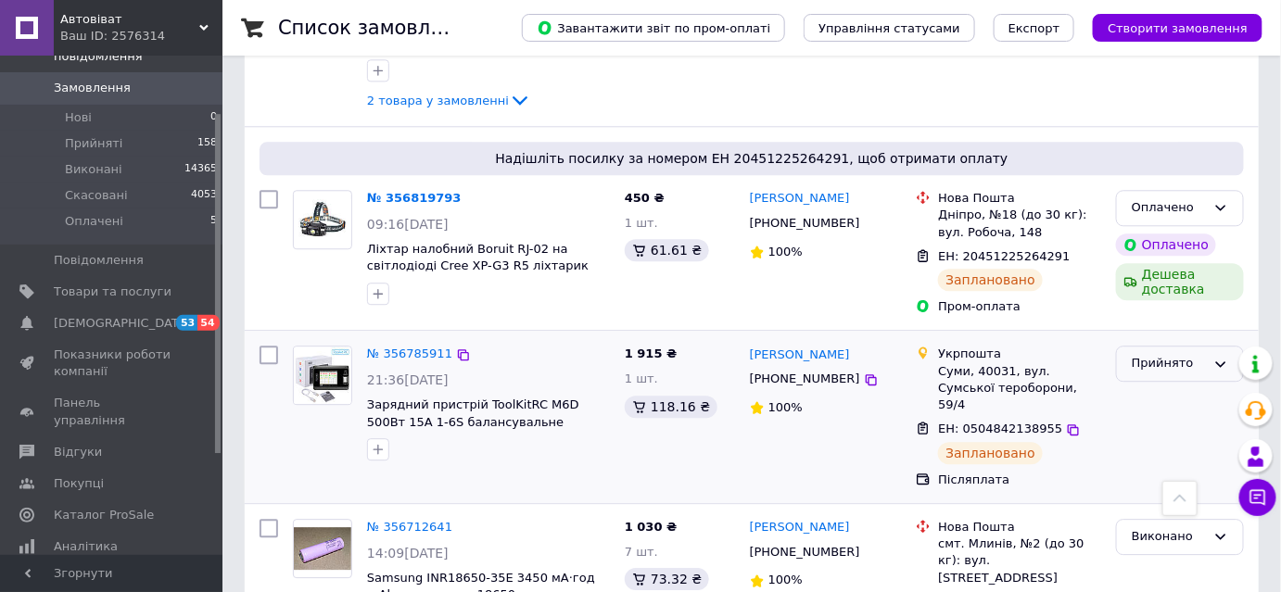
click at [1149, 354] on div "Прийнято" at bounding box center [1169, 363] width 74 height 19
click at [1146, 386] on li "Виконано" at bounding box center [1180, 403] width 126 height 34
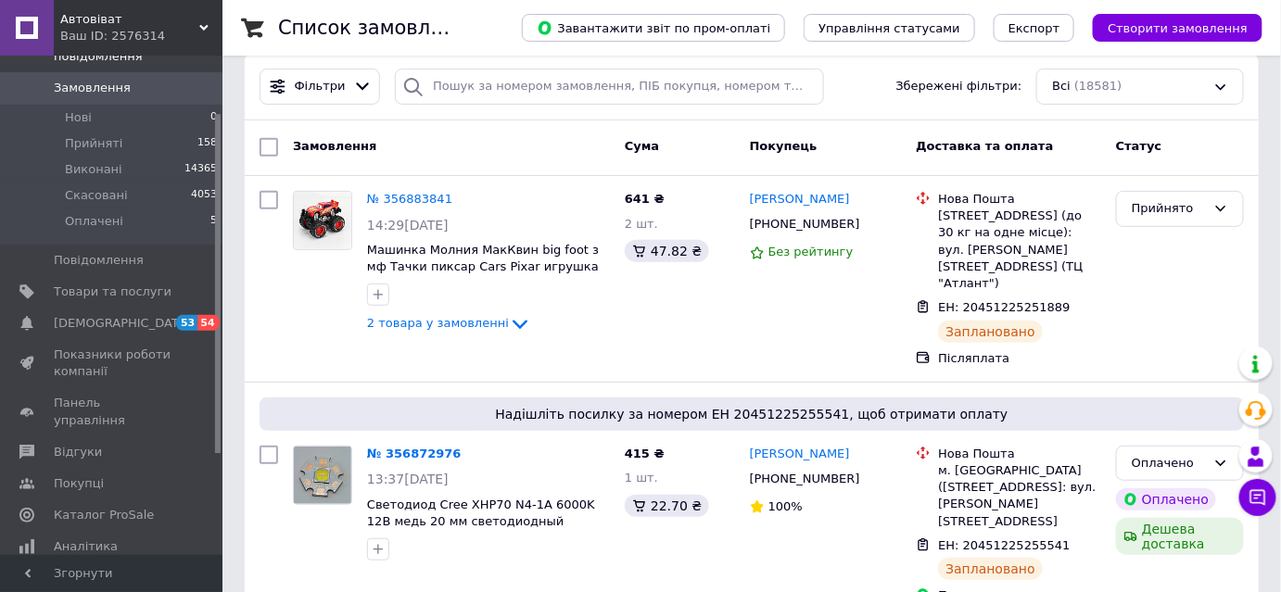
scroll to position [64, 0]
